Goal: Task Accomplishment & Management: Use online tool/utility

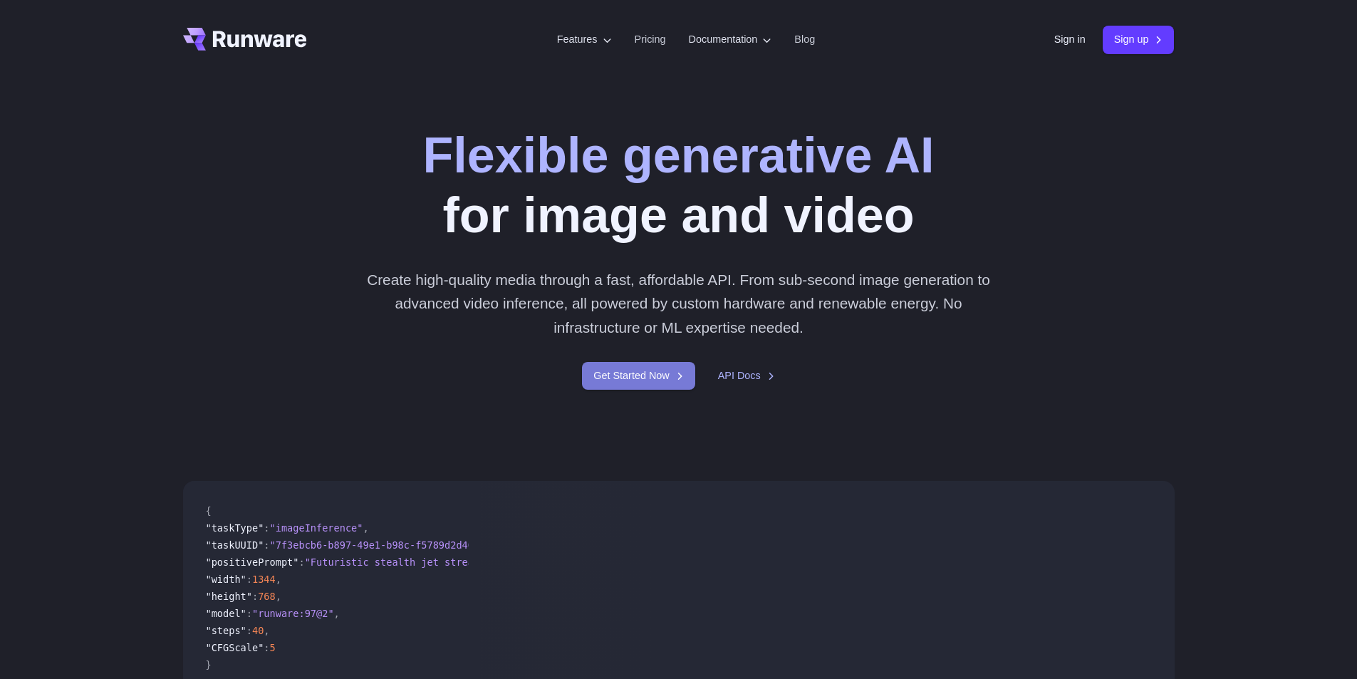
click at [650, 375] on link "Get Started Now" at bounding box center [638, 376] width 113 height 28
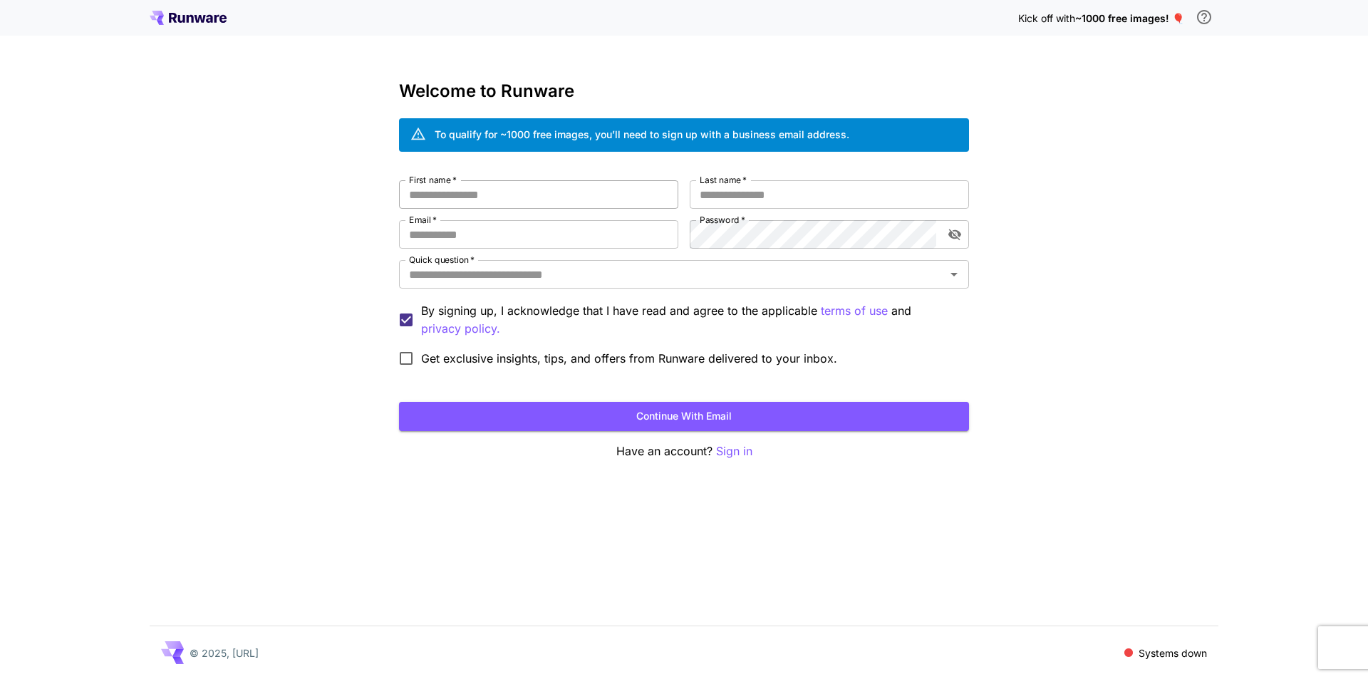
click at [503, 187] on input "First name   *" at bounding box center [538, 194] width 279 height 28
type input "****"
click at [745, 203] on input "Last name   *" at bounding box center [829, 194] width 279 height 28
type input "*"
type input "*****"
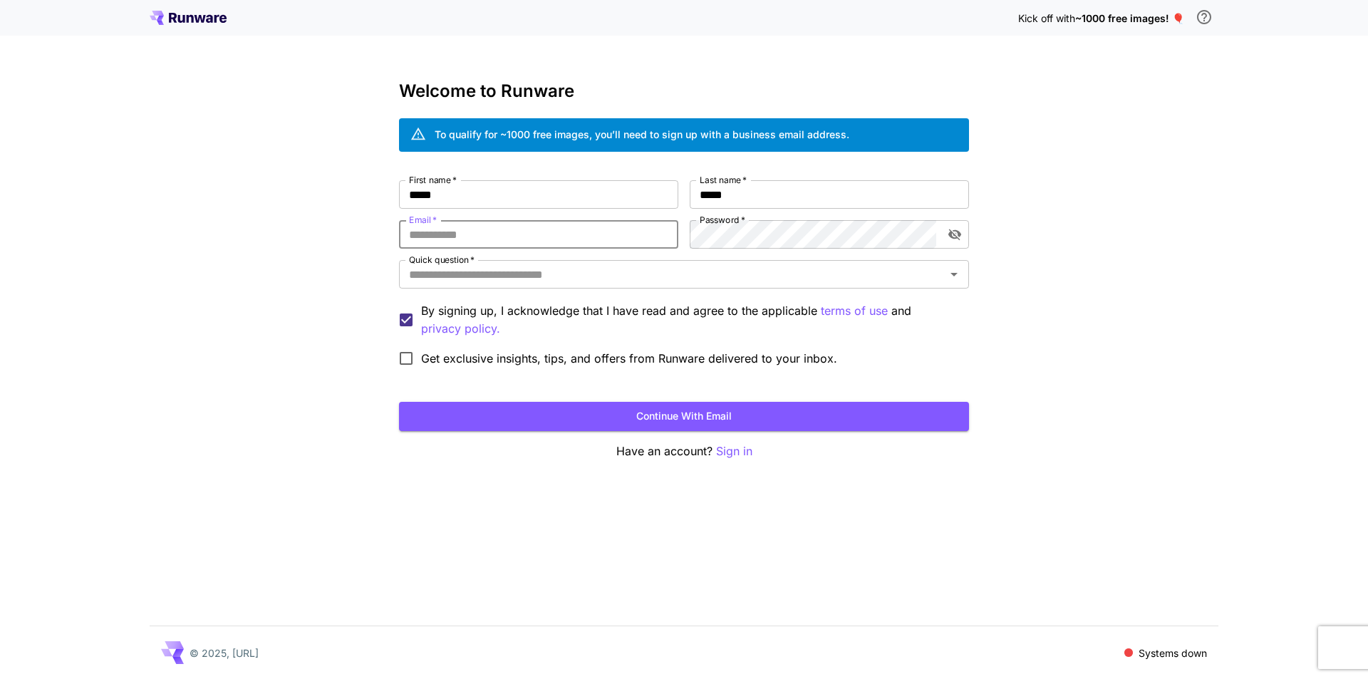
click at [597, 241] on input "Email   *" at bounding box center [538, 234] width 279 height 28
type input "**********"
click at [520, 234] on div "**********" at bounding box center [684, 276] width 570 height 193
click at [951, 234] on icon "toggle password visibility" at bounding box center [954, 234] width 13 height 11
click at [434, 350] on span "Get exclusive insights, tips, and offers from Runware delivered to your inbox." at bounding box center [629, 358] width 416 height 17
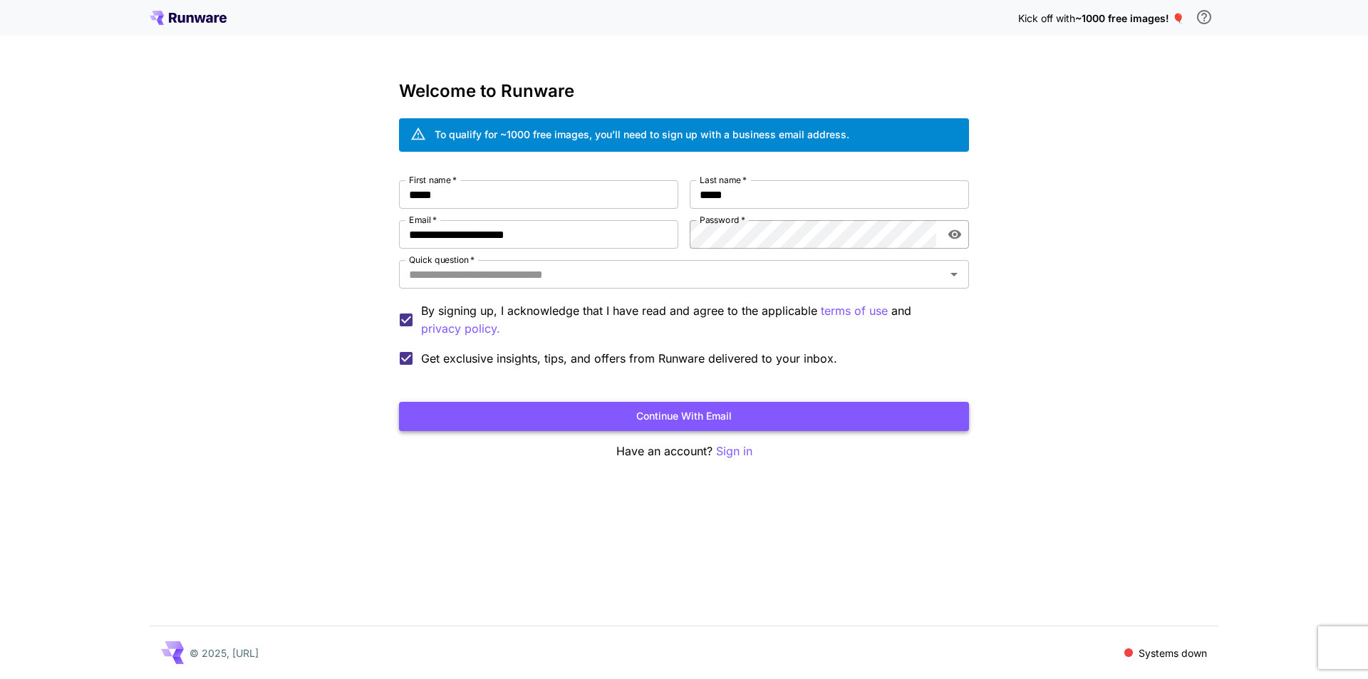
click at [523, 409] on button "Continue with email" at bounding box center [684, 416] width 570 height 29
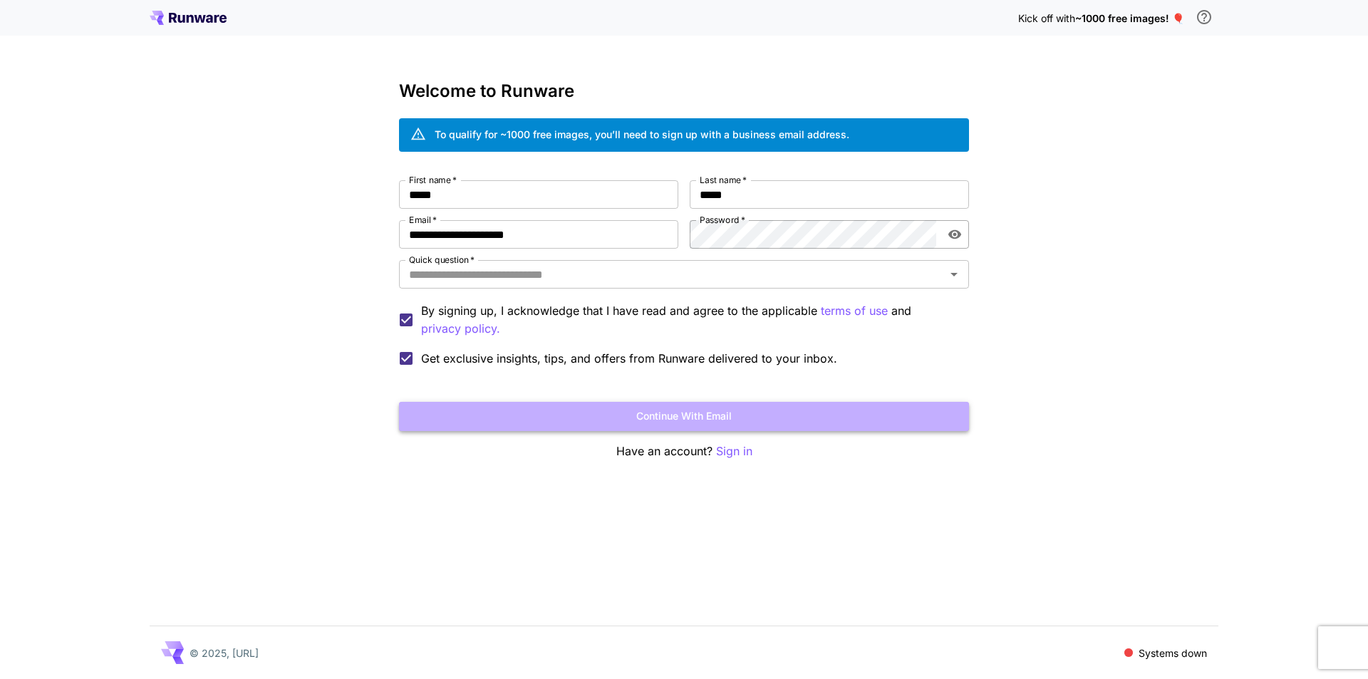
click at [531, 408] on button "Continue with email" at bounding box center [684, 416] width 570 height 29
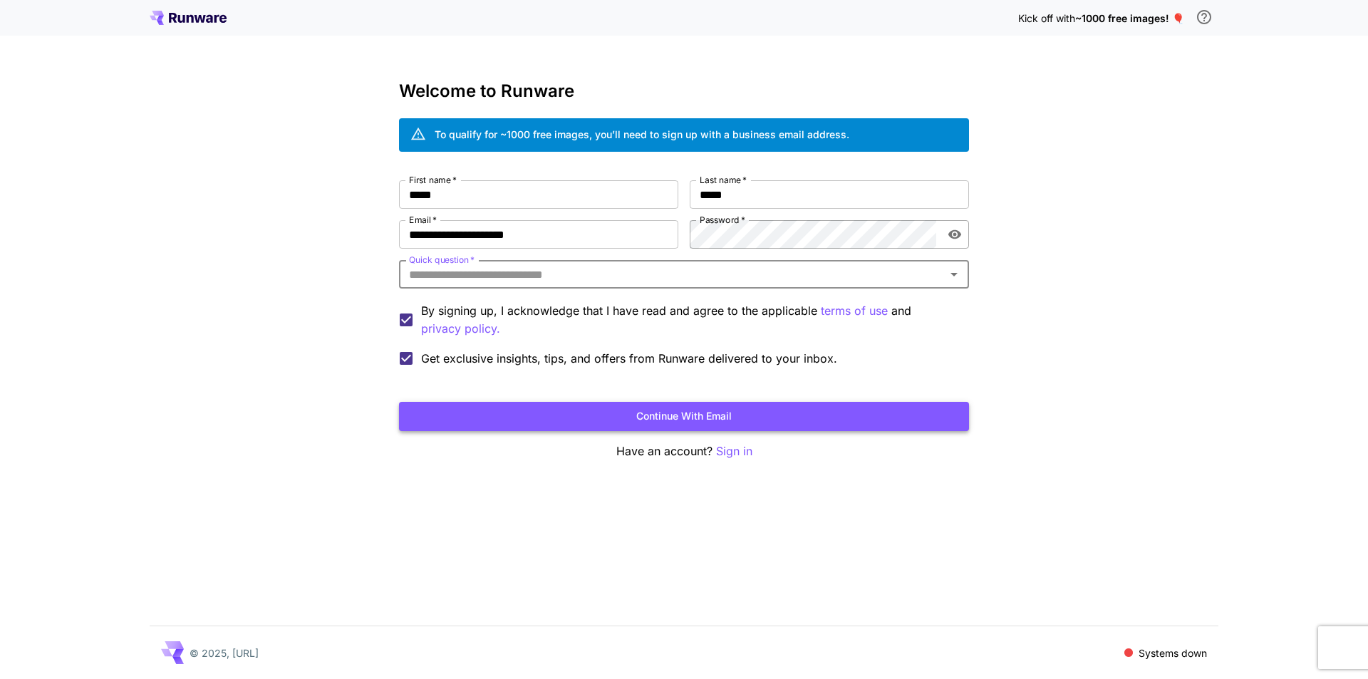
drag, startPoint x: 531, startPoint y: 408, endPoint x: 435, endPoint y: 405, distance: 96.2
click at [435, 405] on button "Continue with email" at bounding box center [684, 416] width 570 height 29
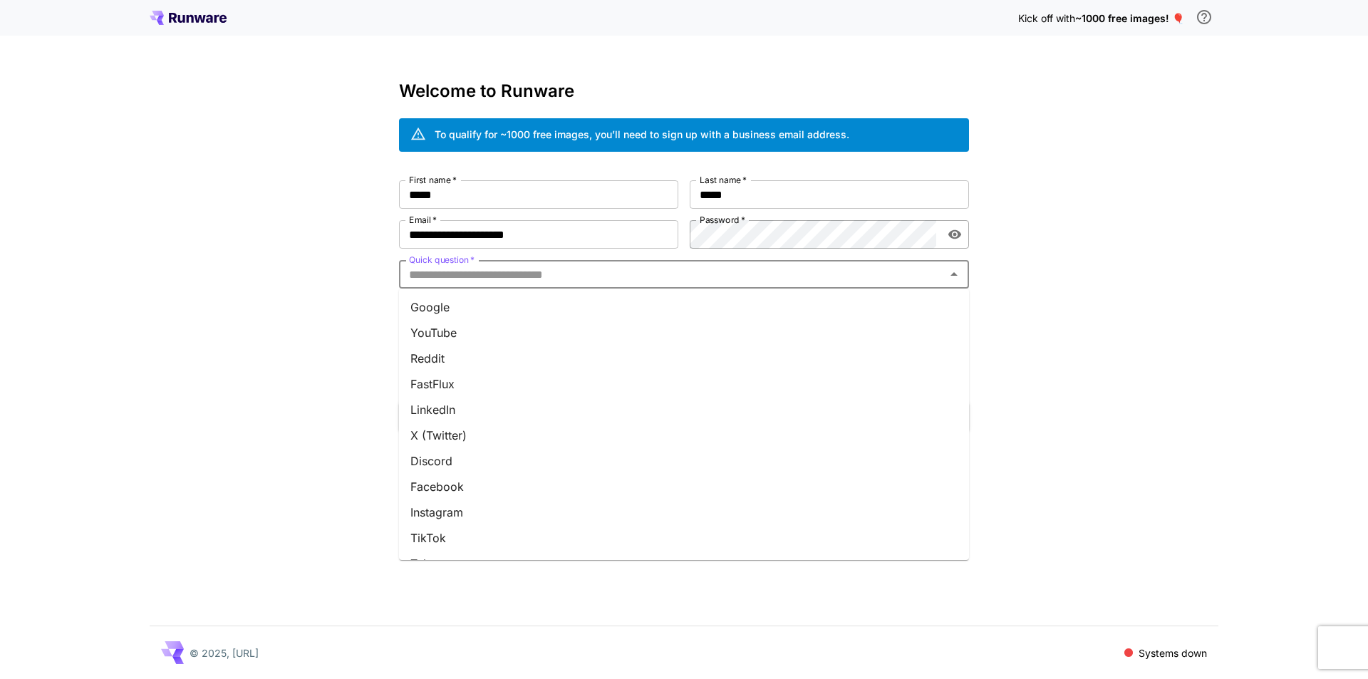
click at [495, 271] on input "Quick question   *" at bounding box center [672, 274] width 538 height 20
click at [427, 339] on li "Discord" at bounding box center [684, 336] width 570 height 26
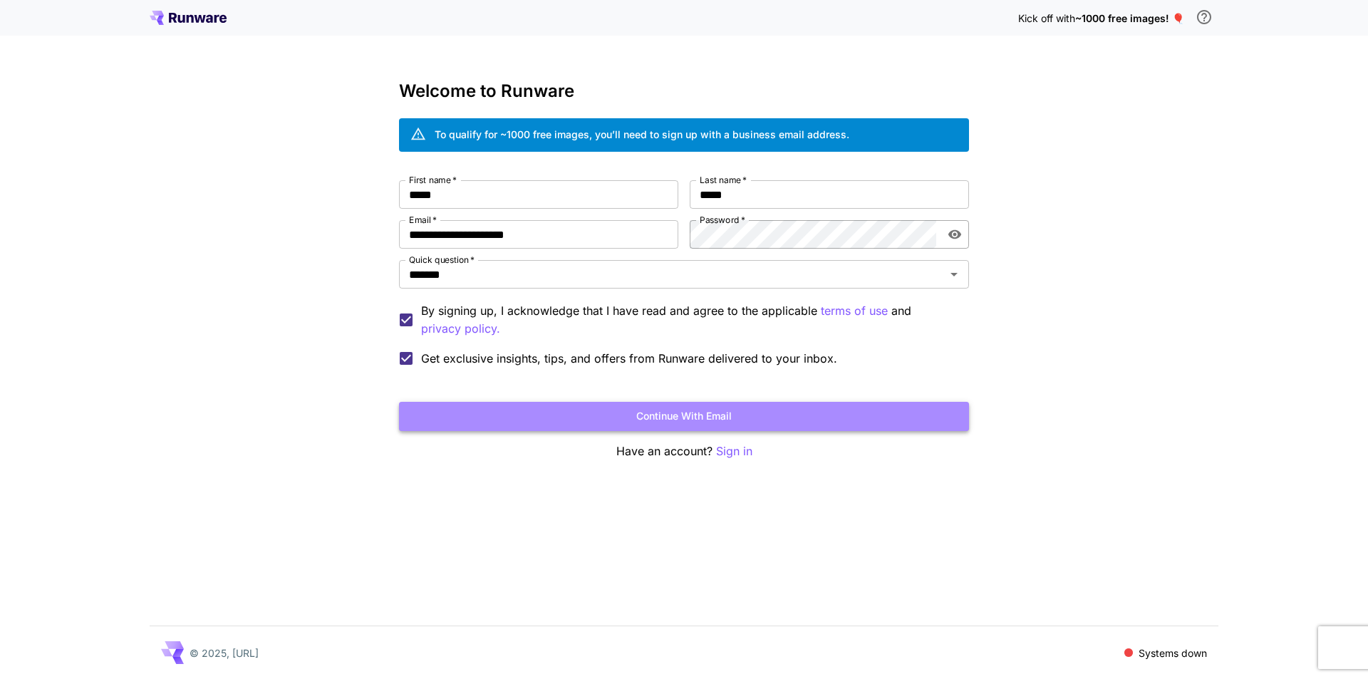
click at [596, 408] on button "Continue with email" at bounding box center [684, 416] width 570 height 29
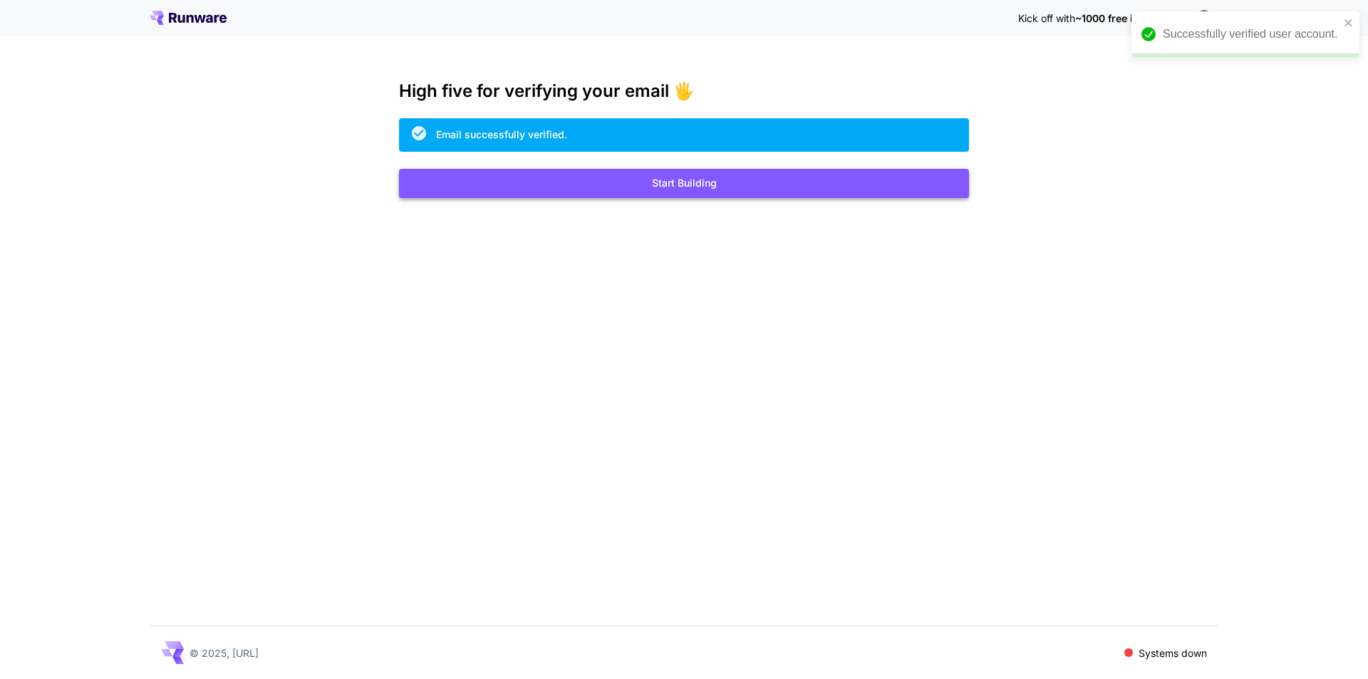
click at [502, 194] on button "Start Building" at bounding box center [684, 183] width 570 height 29
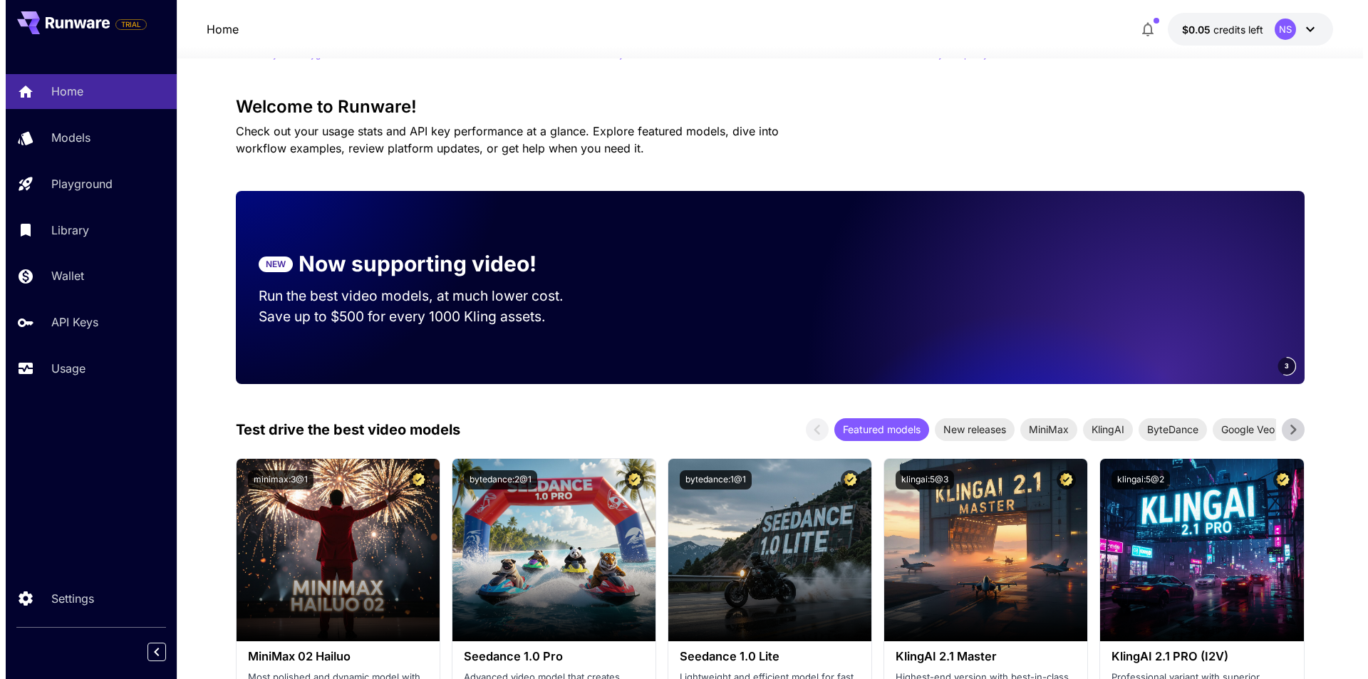
scroll to position [285, 0]
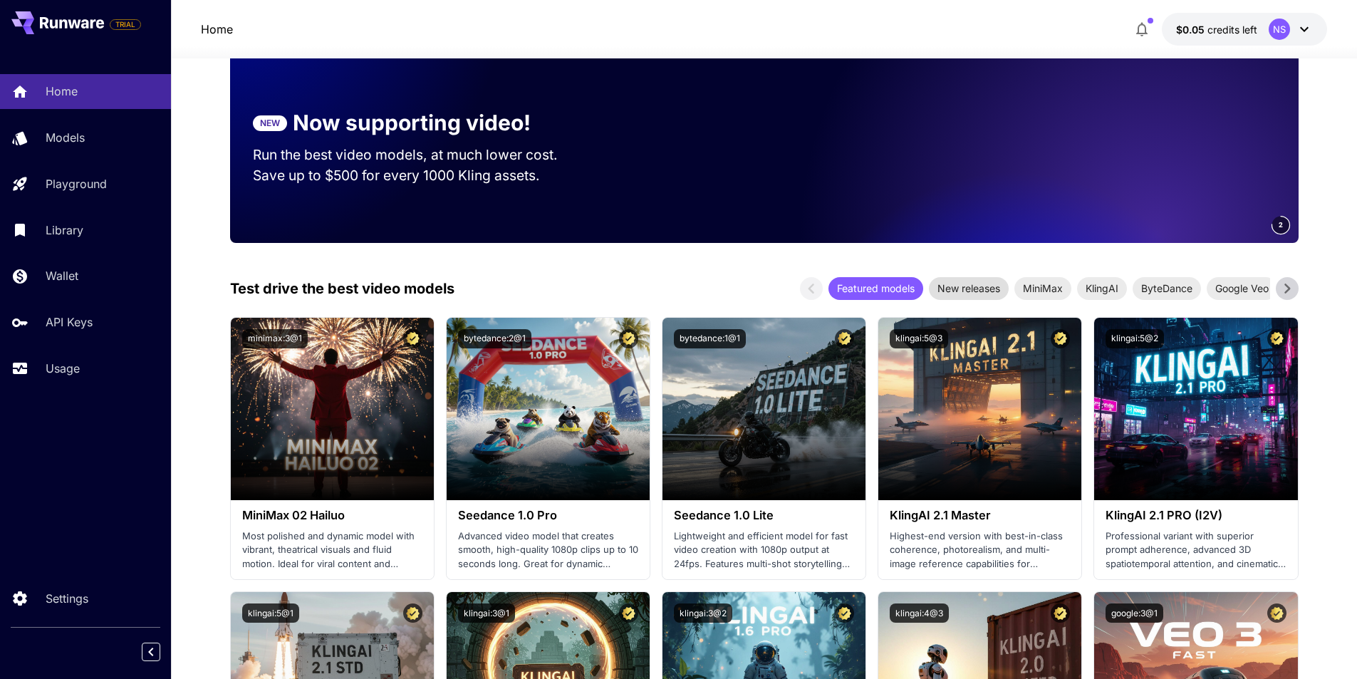
click at [987, 291] on span "New releases" at bounding box center [969, 288] width 80 height 15
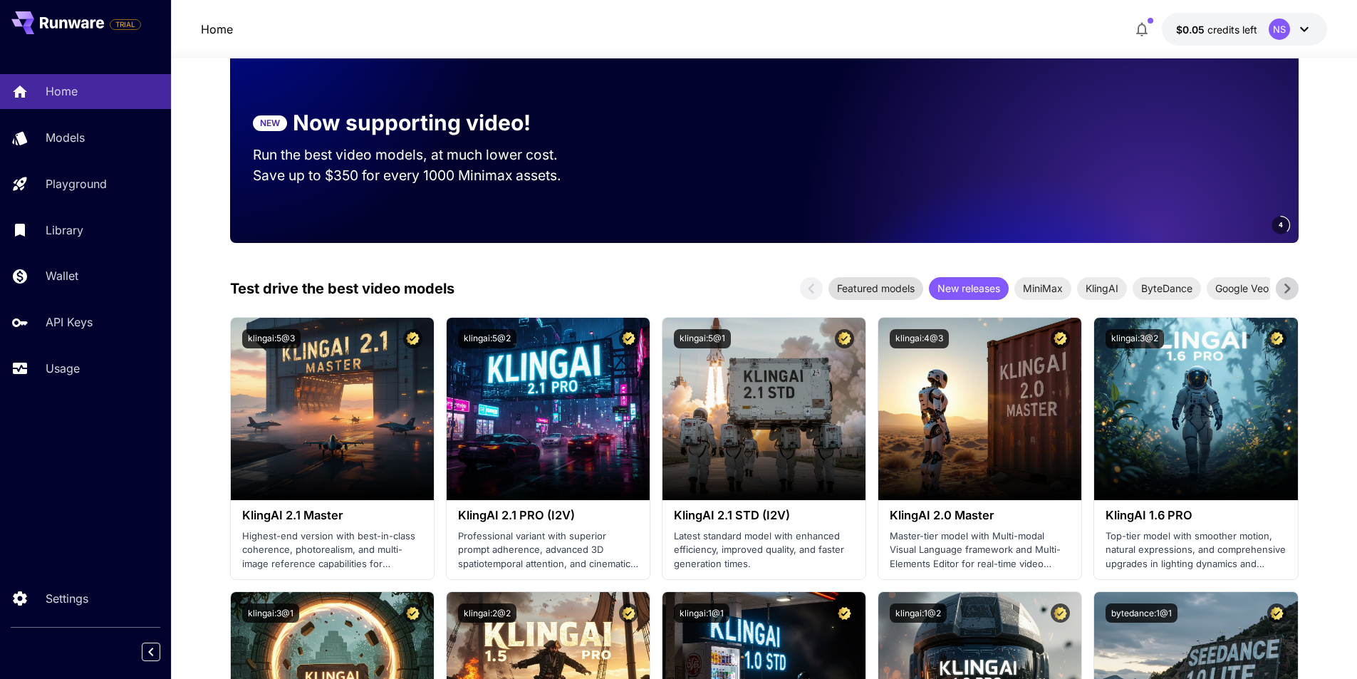
click at [868, 281] on span "Featured models" at bounding box center [875, 288] width 95 height 15
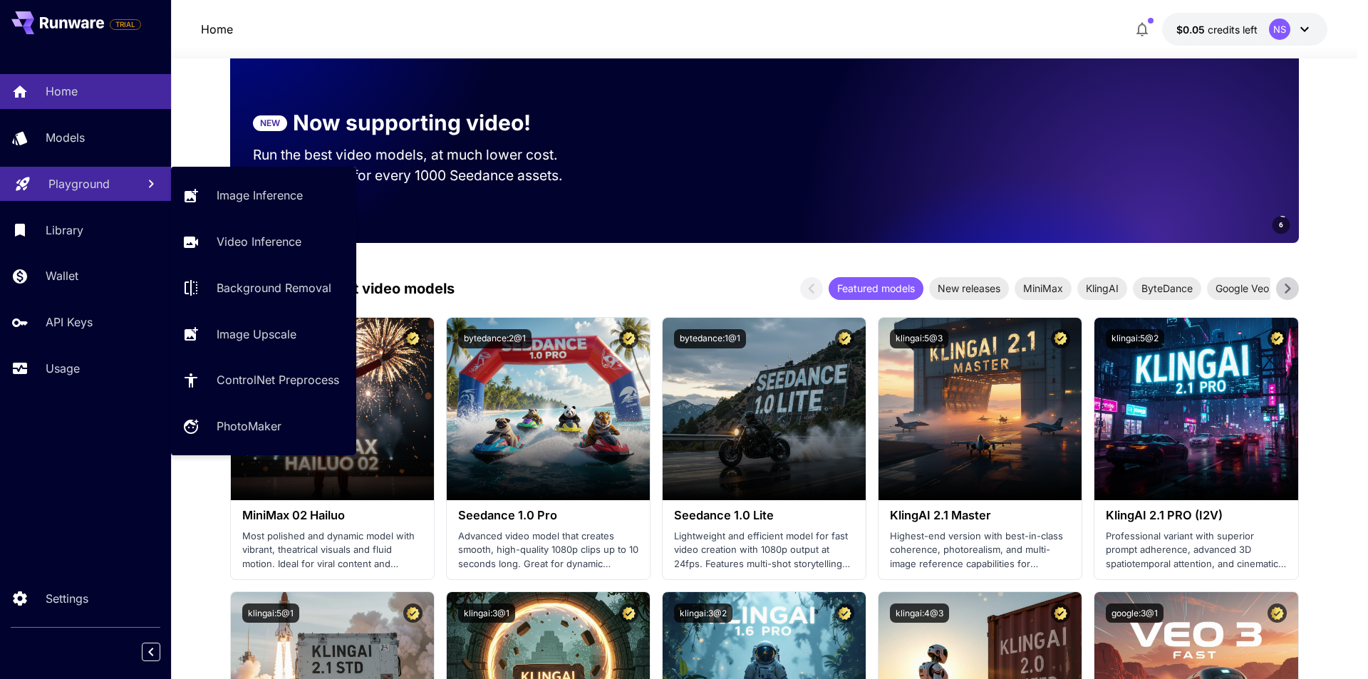
click at [93, 190] on p "Playground" at bounding box center [78, 183] width 61 height 17
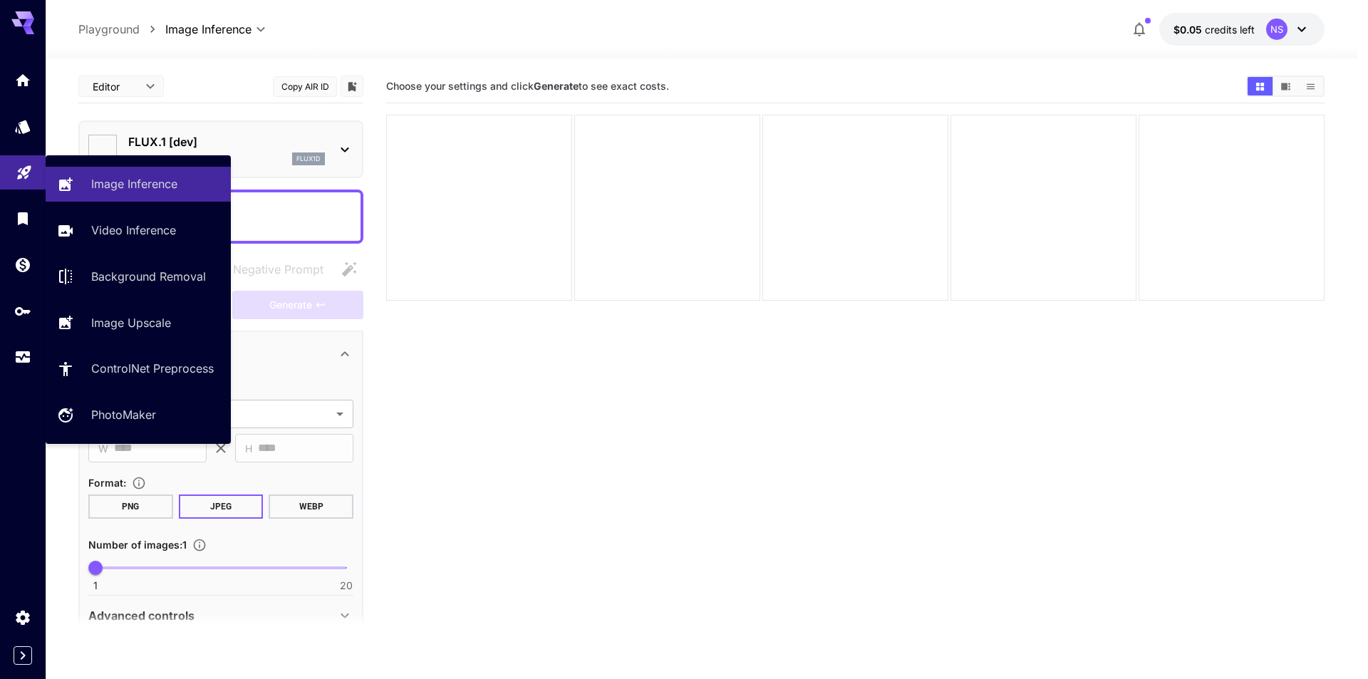
type input "**********"
click at [113, 233] on p "Video Inference" at bounding box center [136, 230] width 85 height 17
type input "**********"
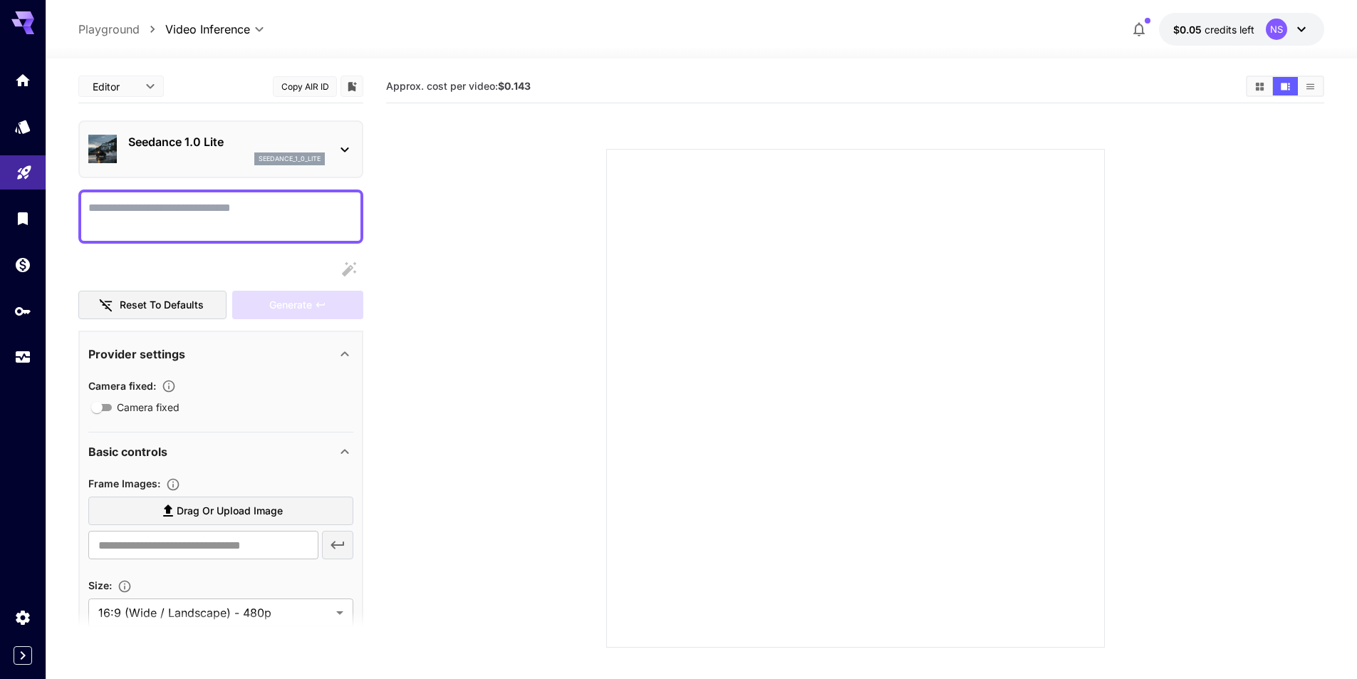
click at [139, 218] on textarea "Camera fixed" at bounding box center [220, 216] width 265 height 34
drag, startPoint x: 139, startPoint y: 218, endPoint x: 492, endPoint y: 263, distance: 355.5
click at [492, 263] on section at bounding box center [855, 381] width 814 height 533
click at [279, 219] on textarea "Camera fixed" at bounding box center [220, 216] width 265 height 34
drag, startPoint x: 279, startPoint y: 219, endPoint x: 184, endPoint y: 211, distance: 95.8
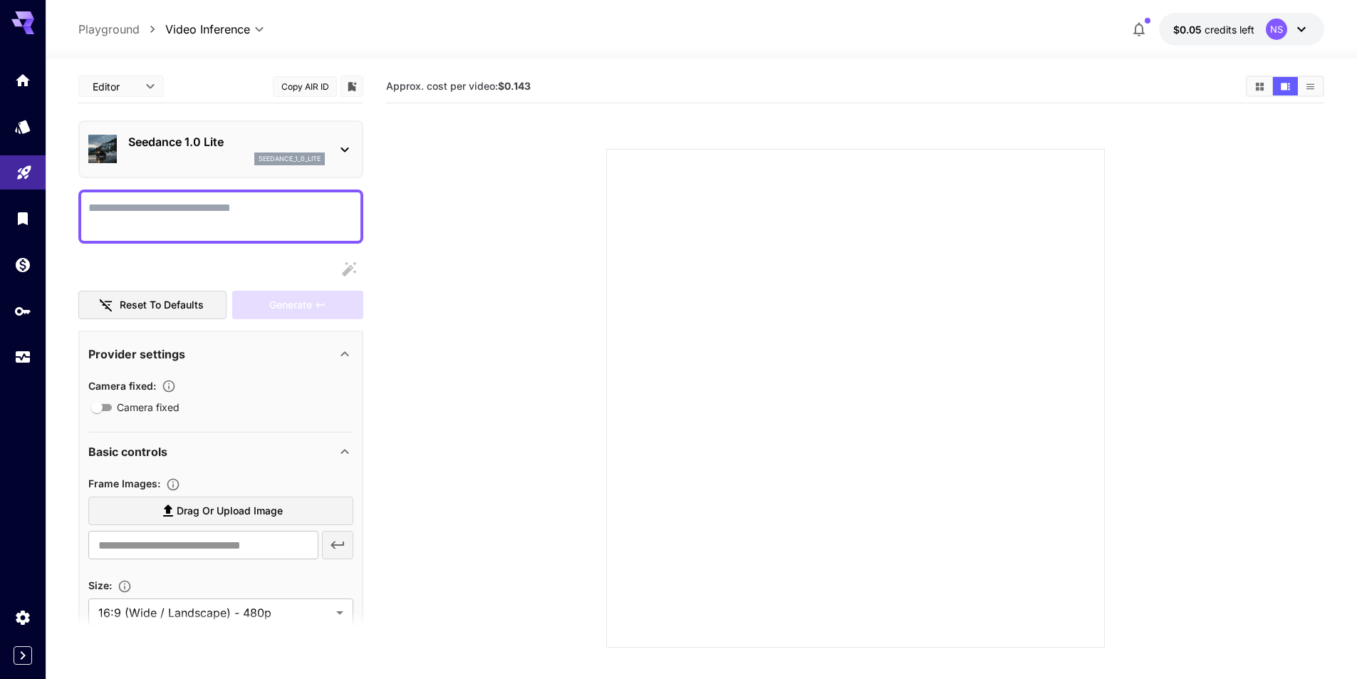
click at [184, 211] on textarea "Camera fixed" at bounding box center [220, 216] width 265 height 34
type textarea "*"
type textarea "**********"
paste textarea "**********"
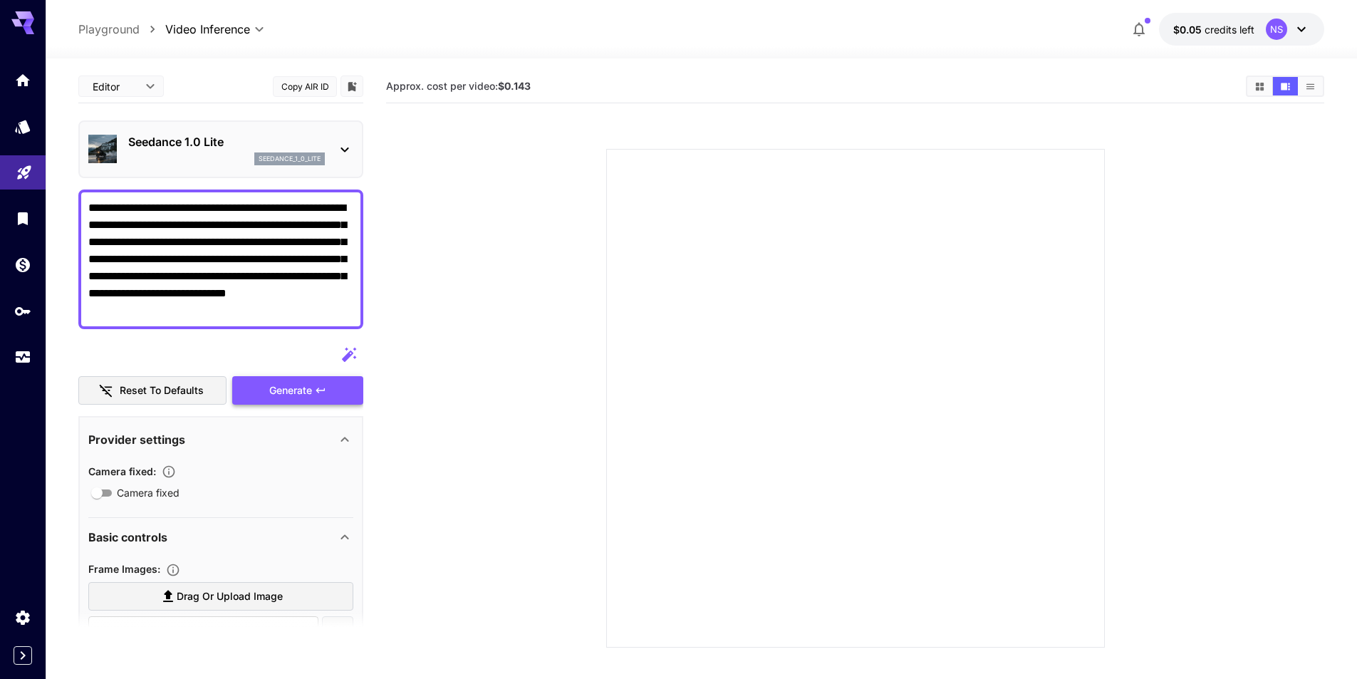
type textarea "**********"
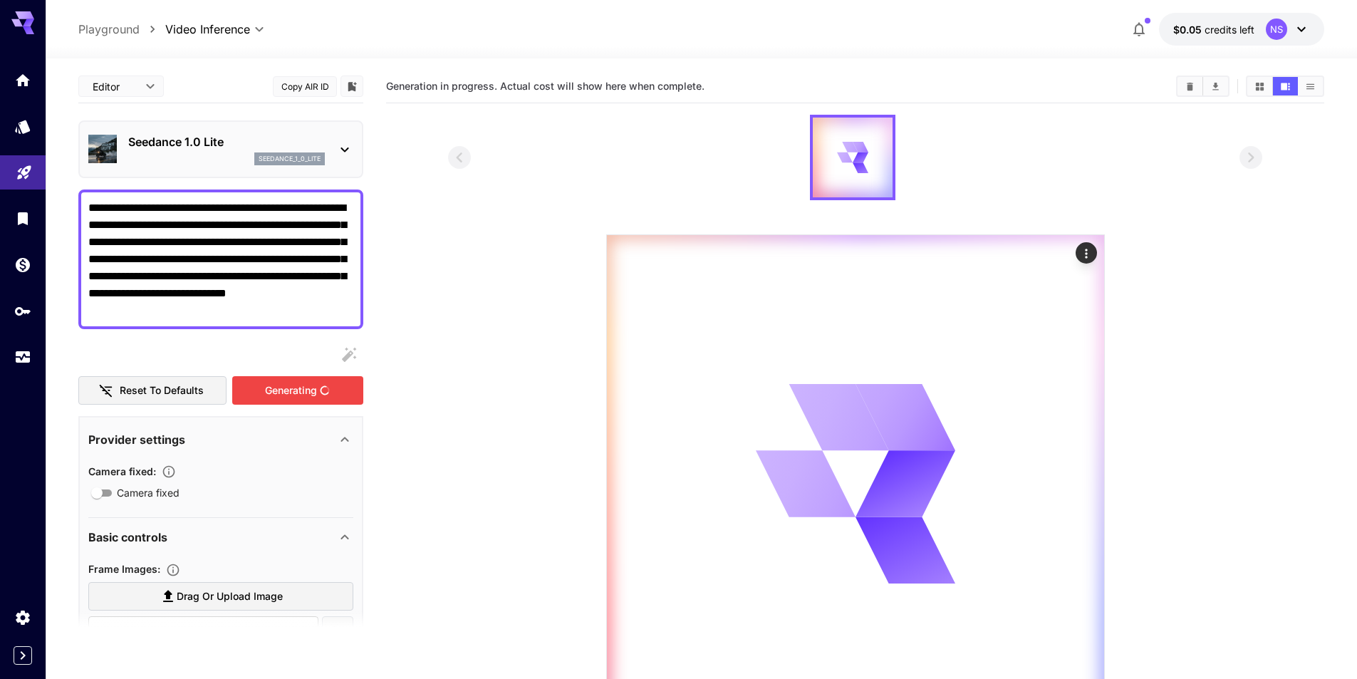
click at [306, 403] on div "Generating" at bounding box center [297, 390] width 131 height 29
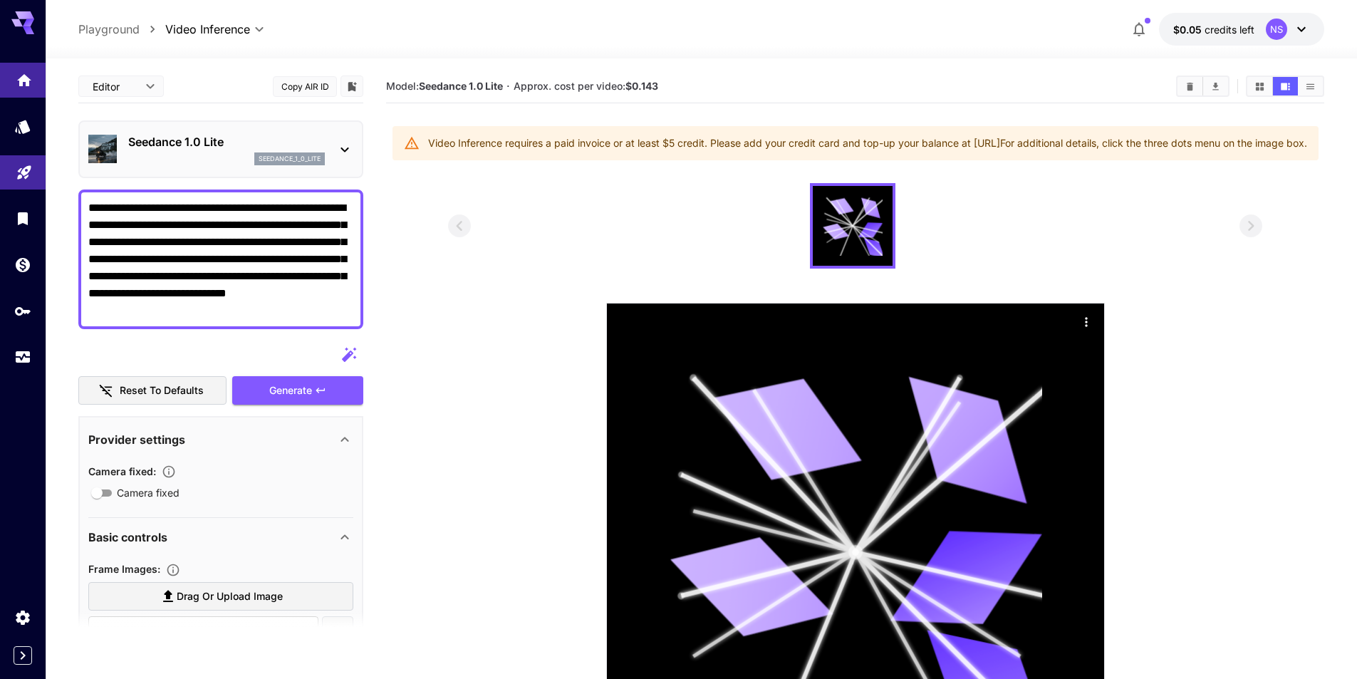
click at [34, 95] on link at bounding box center [23, 80] width 46 height 35
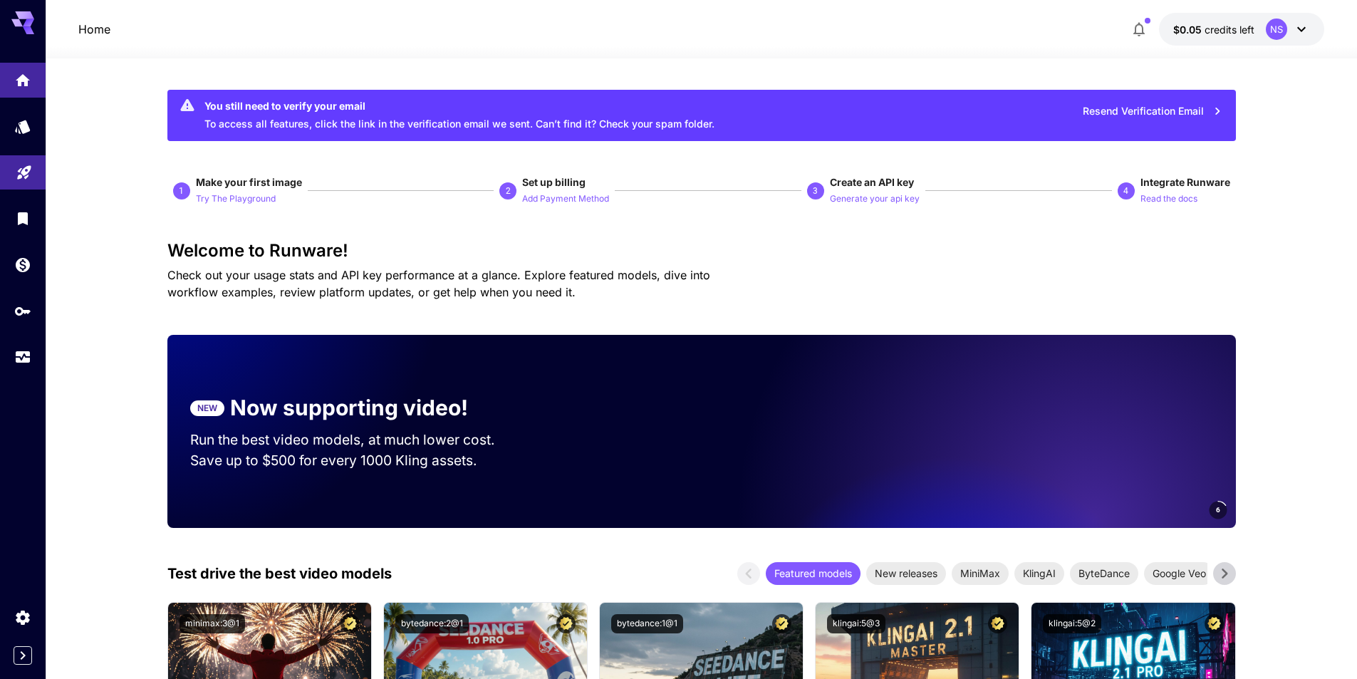
click at [501, 195] on div "2" at bounding box center [507, 190] width 17 height 17
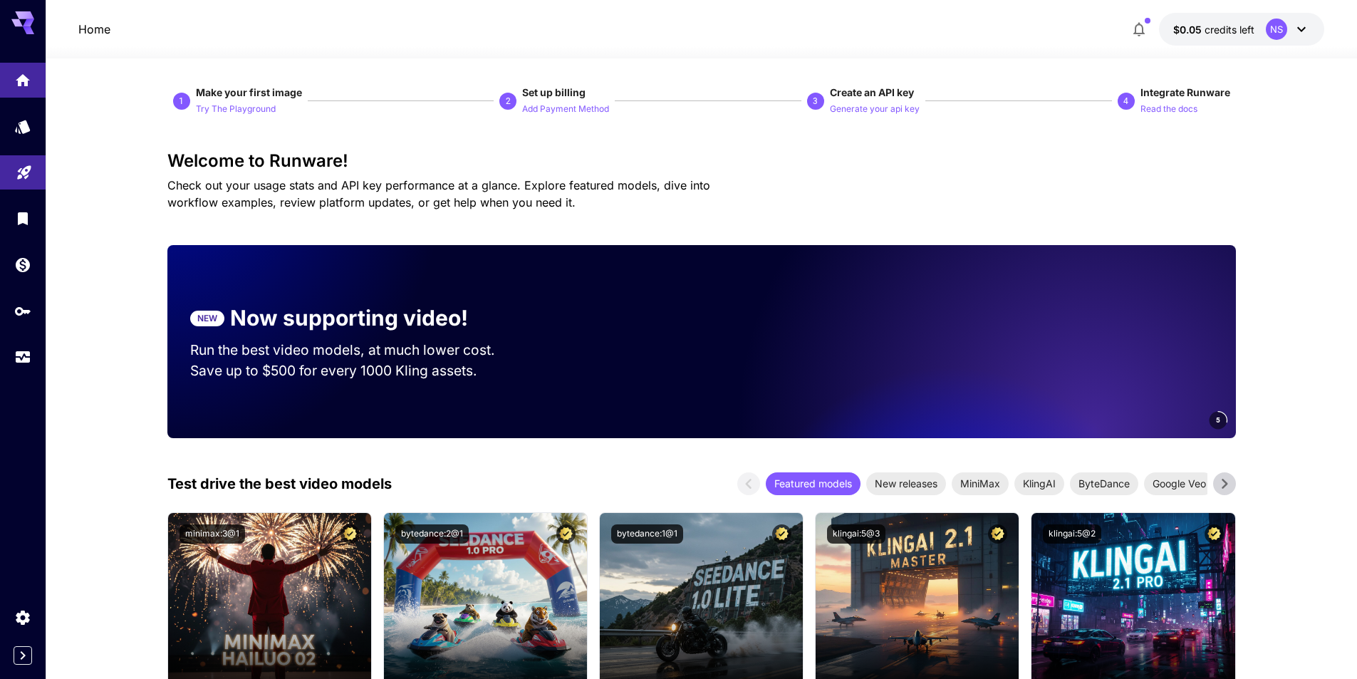
scroll to position [285, 0]
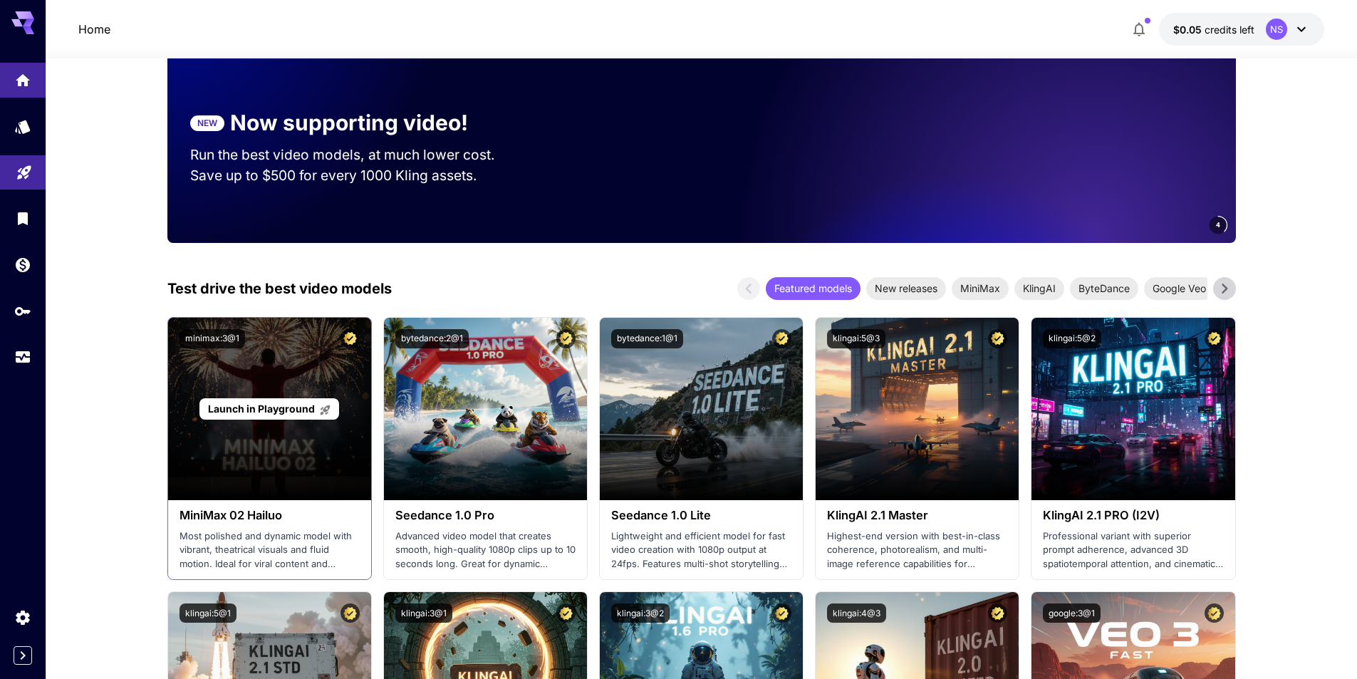
click at [322, 373] on div "Launch in Playground" at bounding box center [269, 409] width 203 height 182
click at [288, 409] on span "Launch in Playground" at bounding box center [261, 408] width 107 height 12
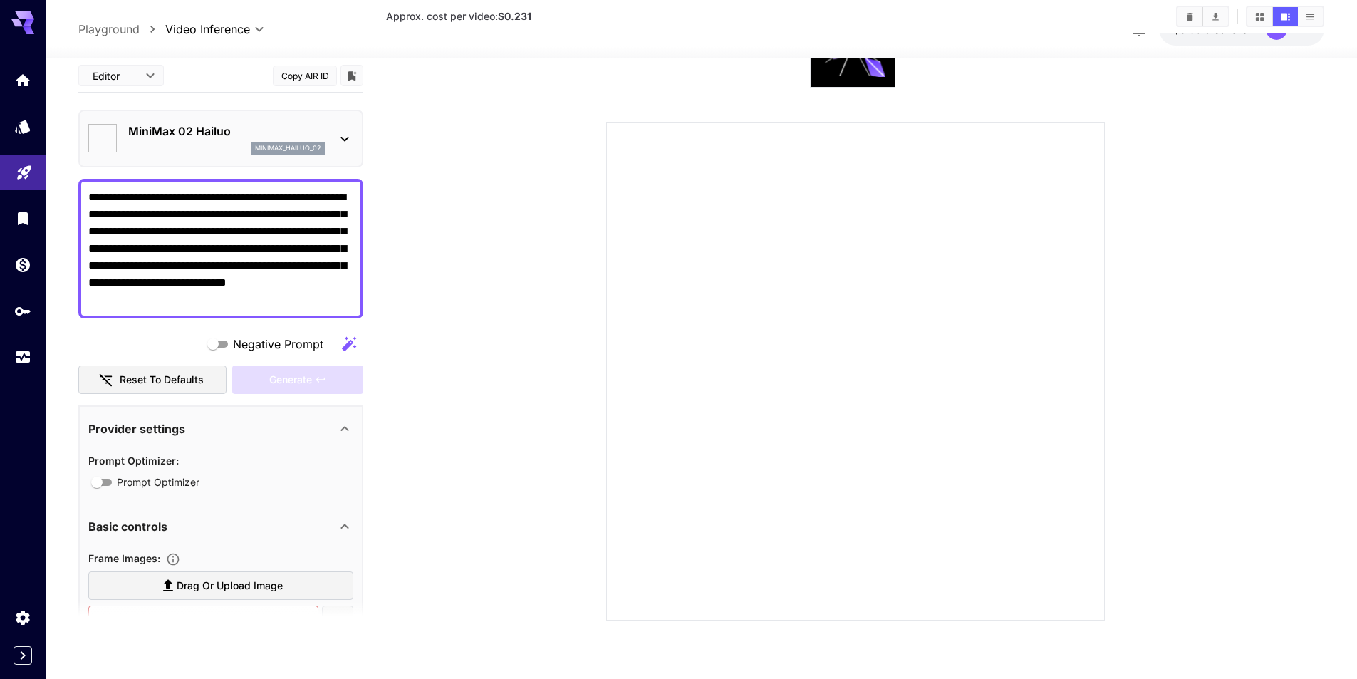
type input "*"
click at [266, 306] on textarea "**********" at bounding box center [220, 249] width 265 height 120
click at [234, 350] on span "Negative Prompt" at bounding box center [278, 344] width 90 height 17
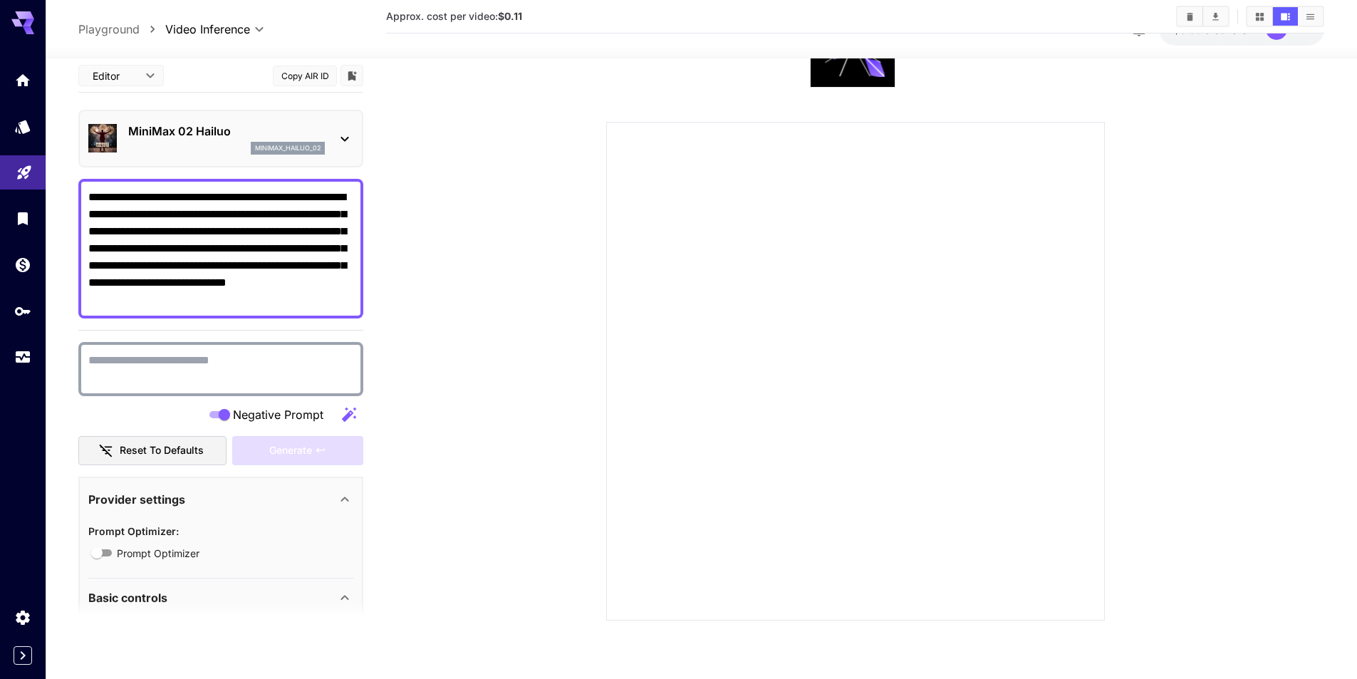
click at [223, 367] on textarea "Negative Prompt" at bounding box center [220, 369] width 265 height 34
click at [422, 309] on section at bounding box center [855, 311] width 938 height 618
click at [271, 449] on div "Generate" at bounding box center [297, 450] width 131 height 29
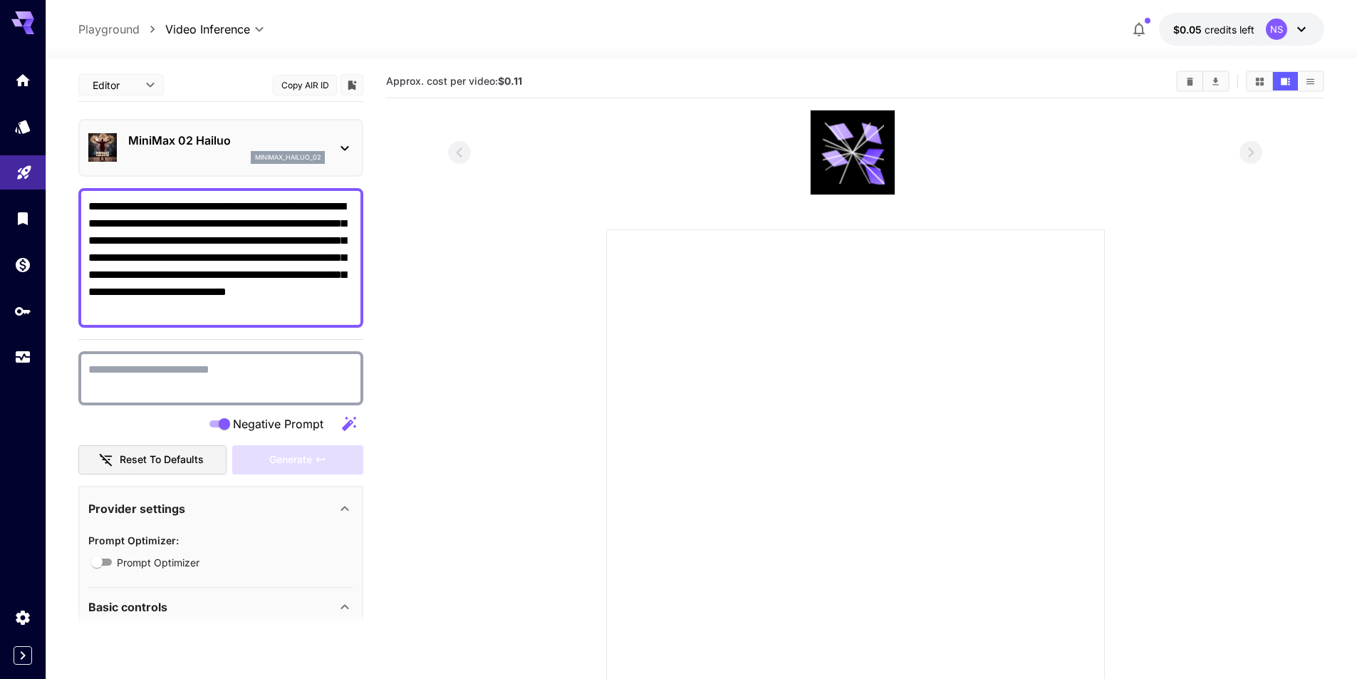
scroll to position [0, 0]
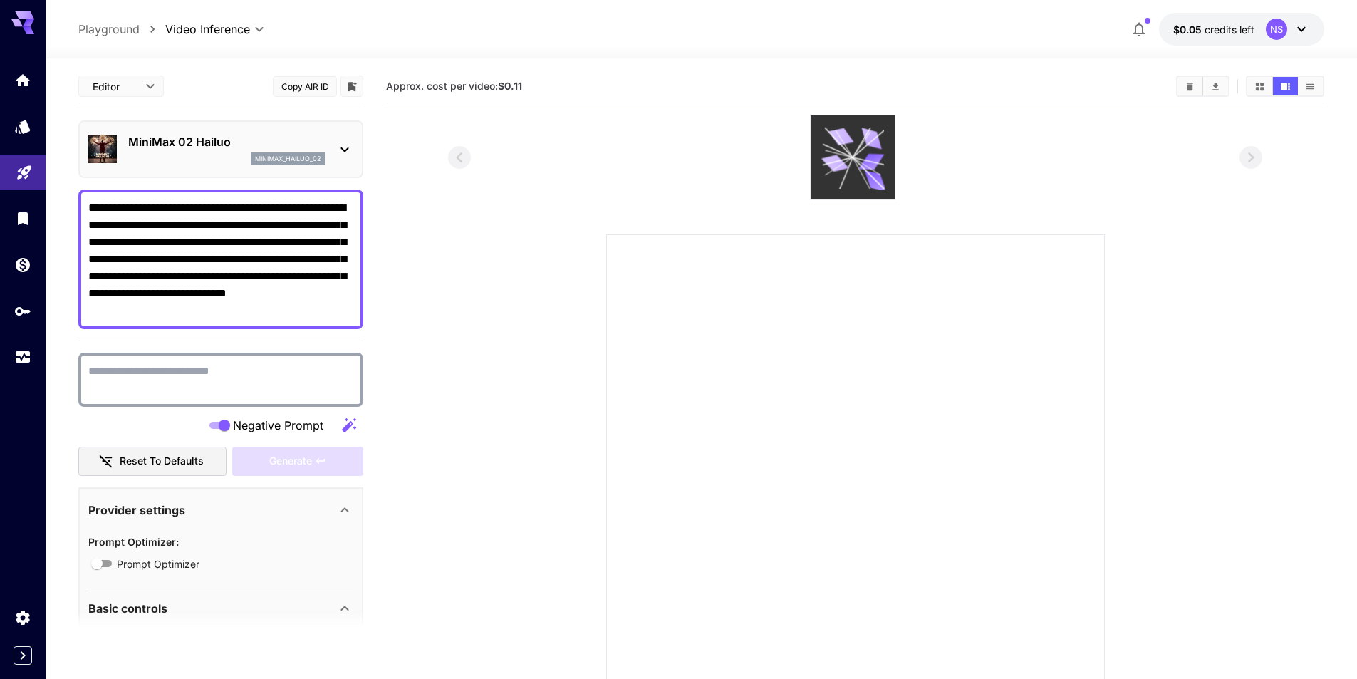
click at [832, 174] on icon at bounding box center [852, 157] width 63 height 63
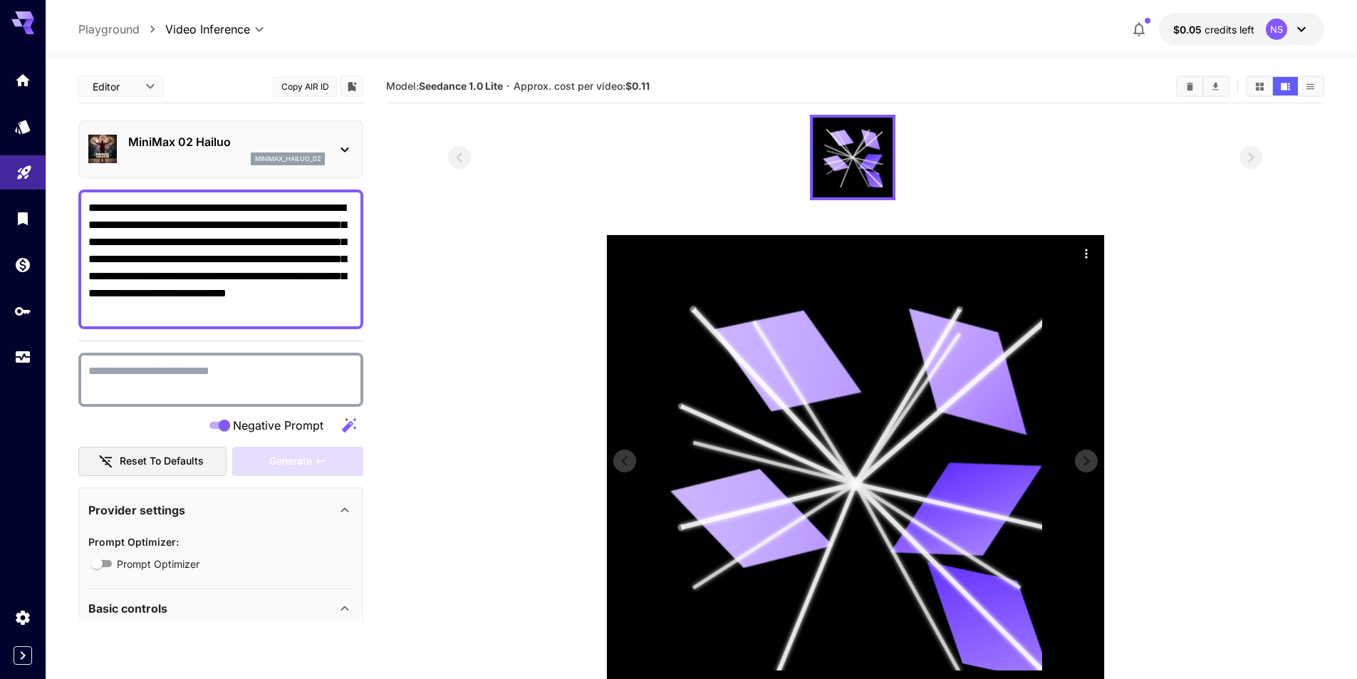
click at [874, 321] on icon at bounding box center [855, 483] width 373 height 373
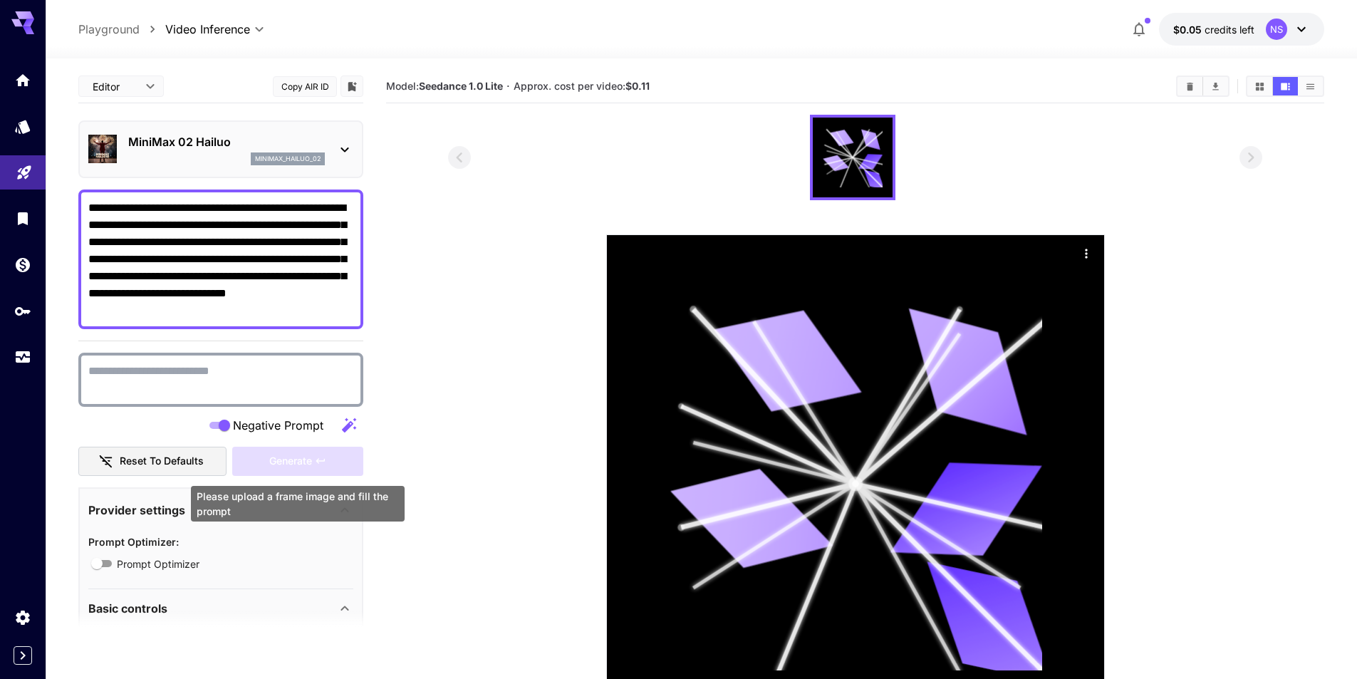
drag, startPoint x: 247, startPoint y: 462, endPoint x: 235, endPoint y: 464, distance: 12.3
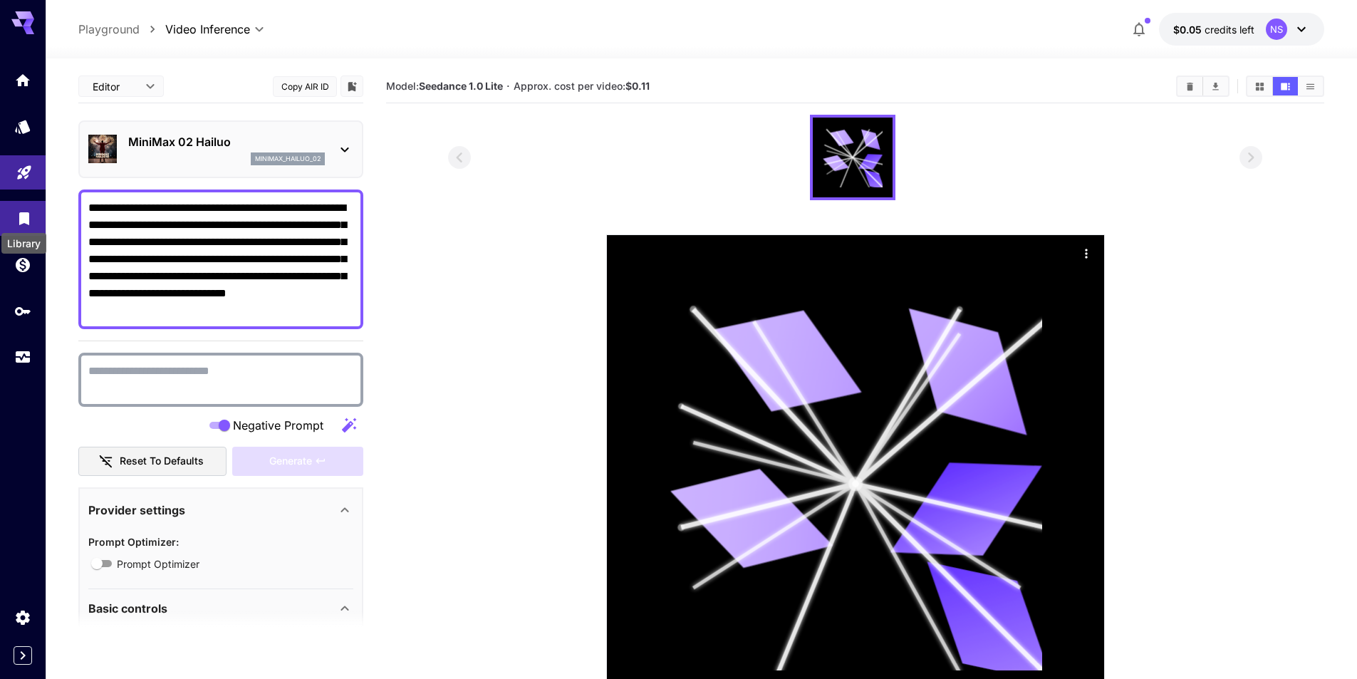
drag, startPoint x: 235, startPoint y: 464, endPoint x: 25, endPoint y: 219, distance: 322.8
click at [25, 219] on icon "Library" at bounding box center [24, 216] width 10 height 13
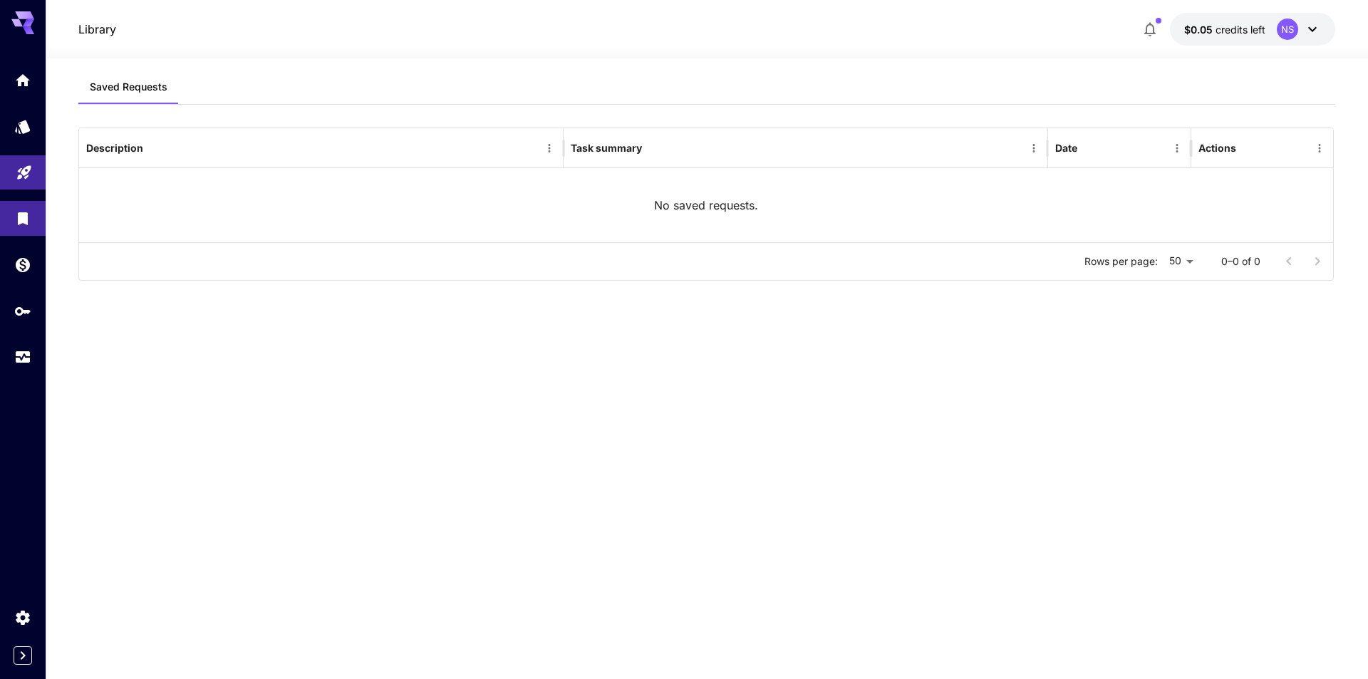
drag, startPoint x: 445, startPoint y: 187, endPoint x: 228, endPoint y: 148, distance: 220.1
click at [443, 188] on div "No saved requests." at bounding box center [705, 205] width 1253 height 74
click at [26, 80] on icon "Home" at bounding box center [24, 76] width 14 height 12
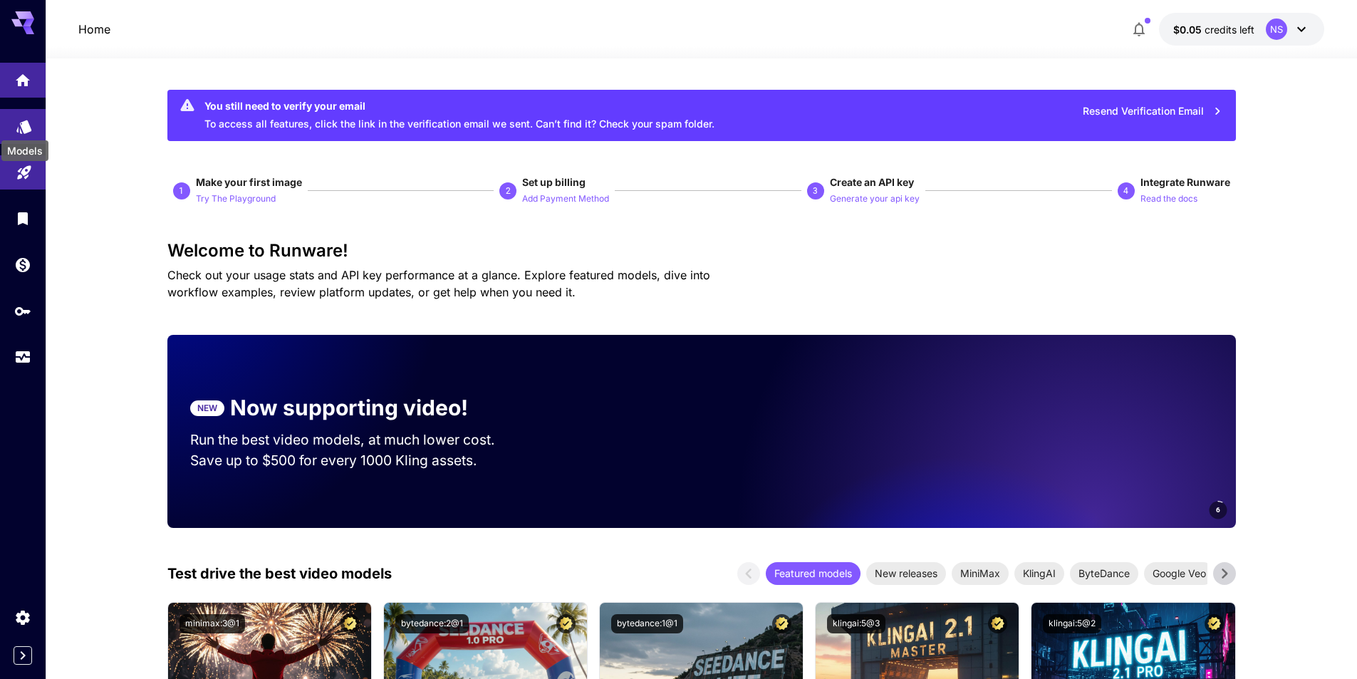
click at [16, 132] on div "Models" at bounding box center [25, 146] width 50 height 32
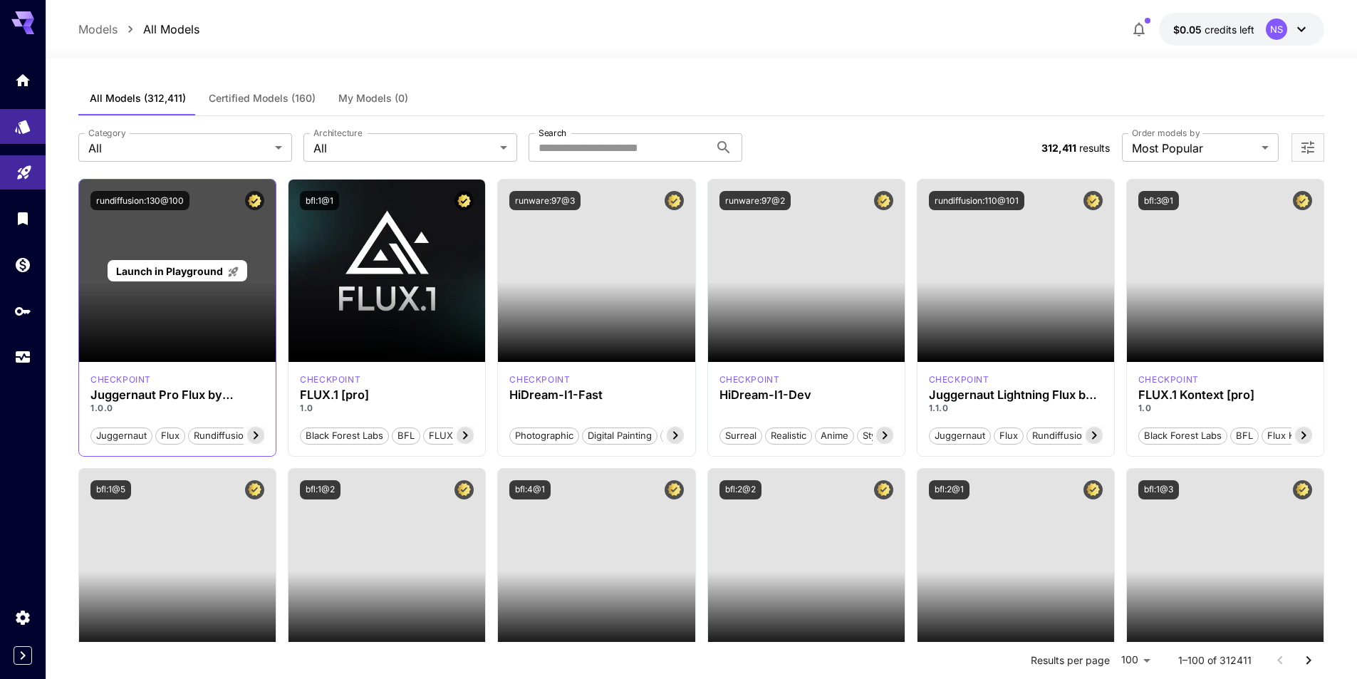
click at [227, 253] on div "Launch in Playground" at bounding box center [177, 271] width 197 height 182
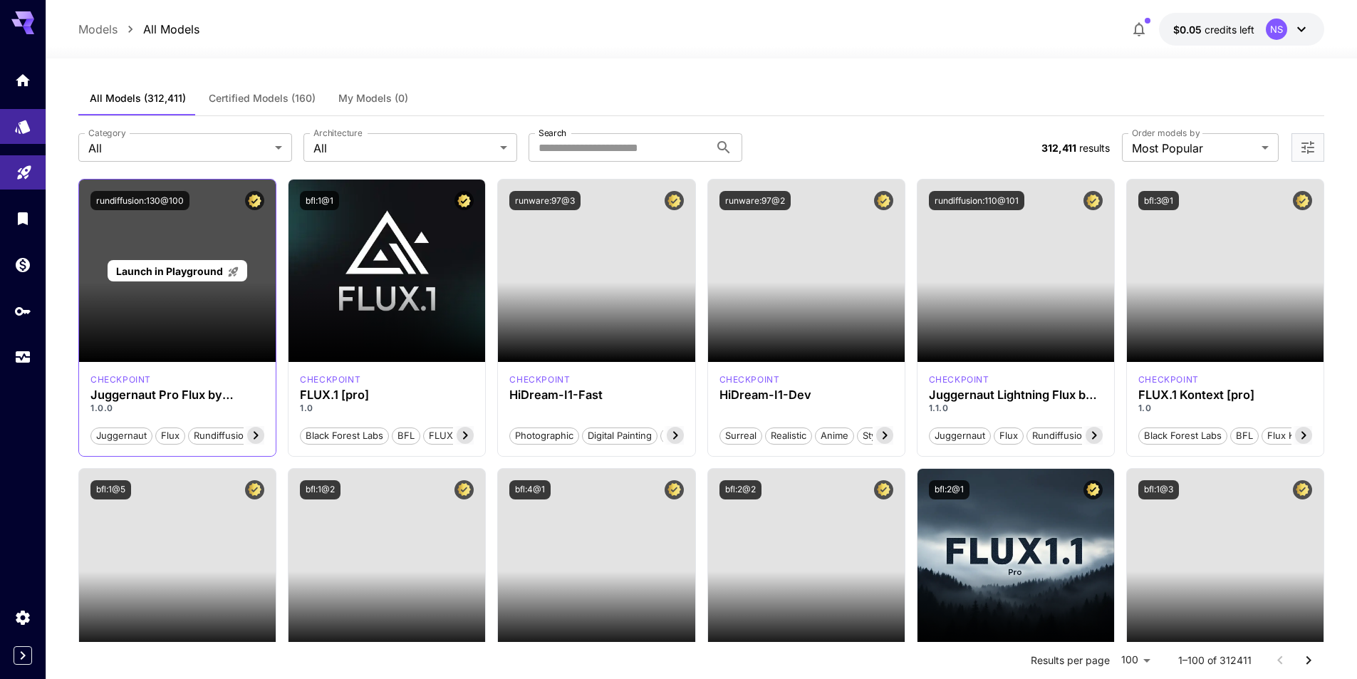
click at [218, 271] on span "Launch in Playground" at bounding box center [169, 271] width 107 height 12
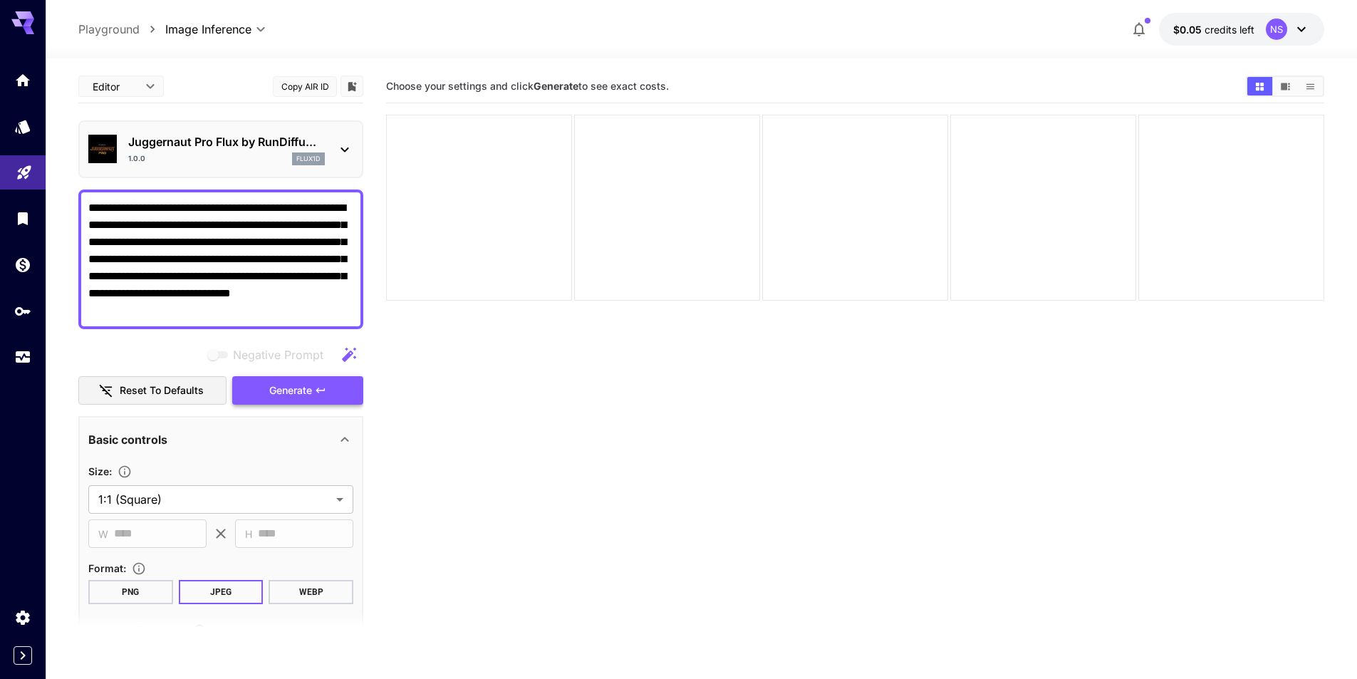
type textarea "**********"
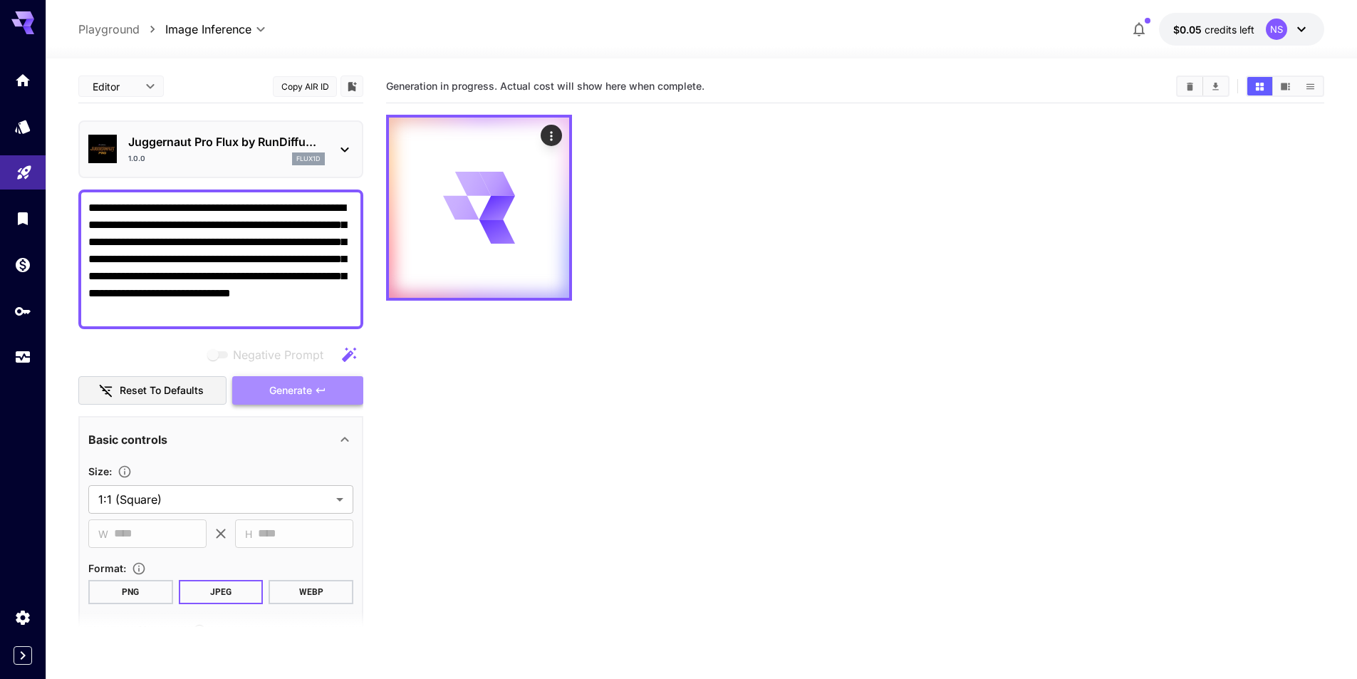
click at [306, 383] on span "Generate" at bounding box center [290, 391] width 43 height 18
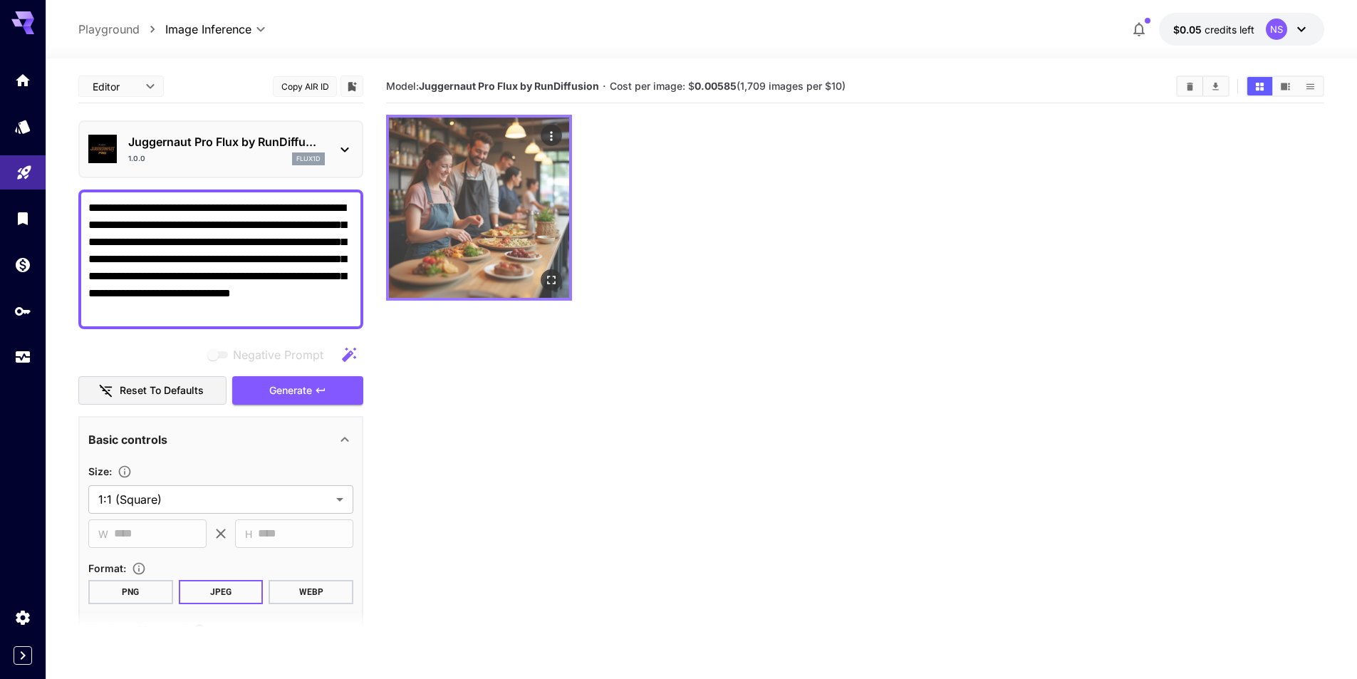
click at [497, 239] on img at bounding box center [479, 208] width 180 height 180
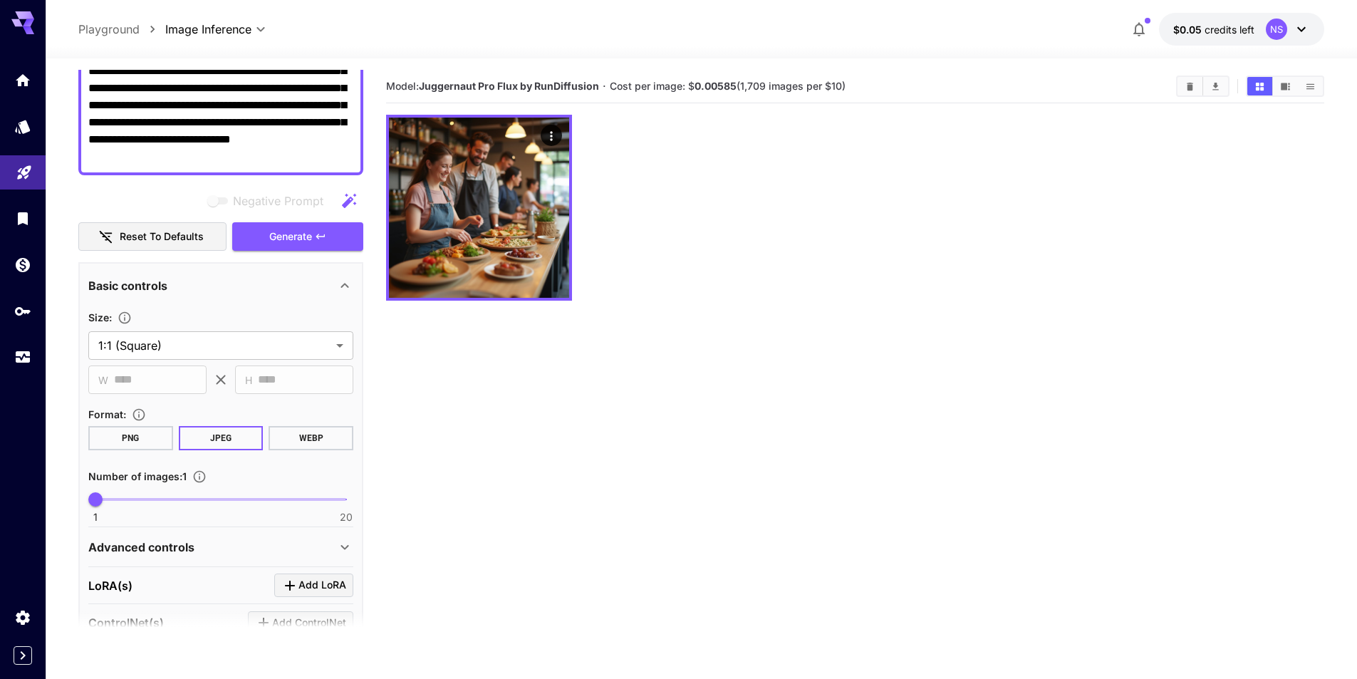
scroll to position [214, 0]
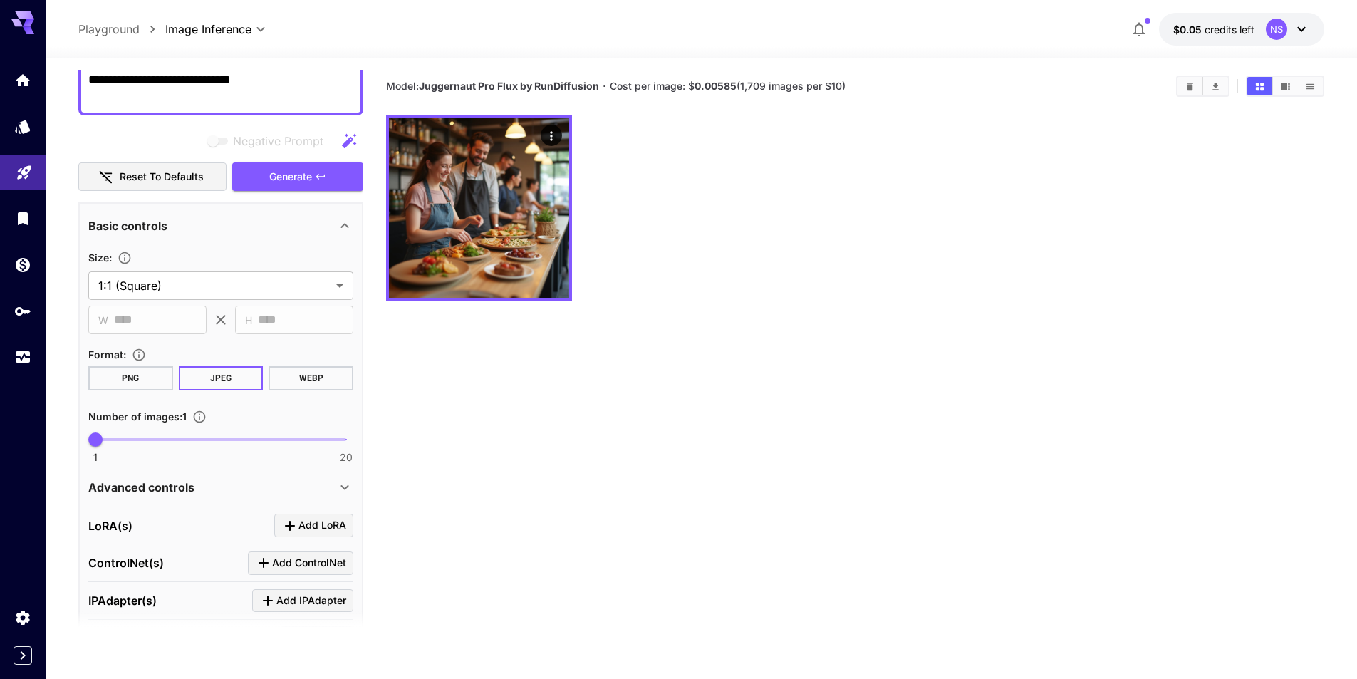
drag, startPoint x: 307, startPoint y: 279, endPoint x: 858, endPoint y: 420, distance: 568.4
click at [858, 420] on section "Model: Juggernaut Pro Flux by RunDiffusion · Cost per image: $ 0.00585 (1,709 i…" at bounding box center [855, 409] width 938 height 679
drag, startPoint x: 469, startPoint y: 272, endPoint x: 824, endPoint y: 330, distance: 360.1
click at [824, 330] on section "Model: Juggernaut Pro Flux by RunDiffusion · Cost per image: $ 0.00585 (1,709 i…" at bounding box center [855, 409] width 938 height 679
